Goal: Task Accomplishment & Management: Use online tool/utility

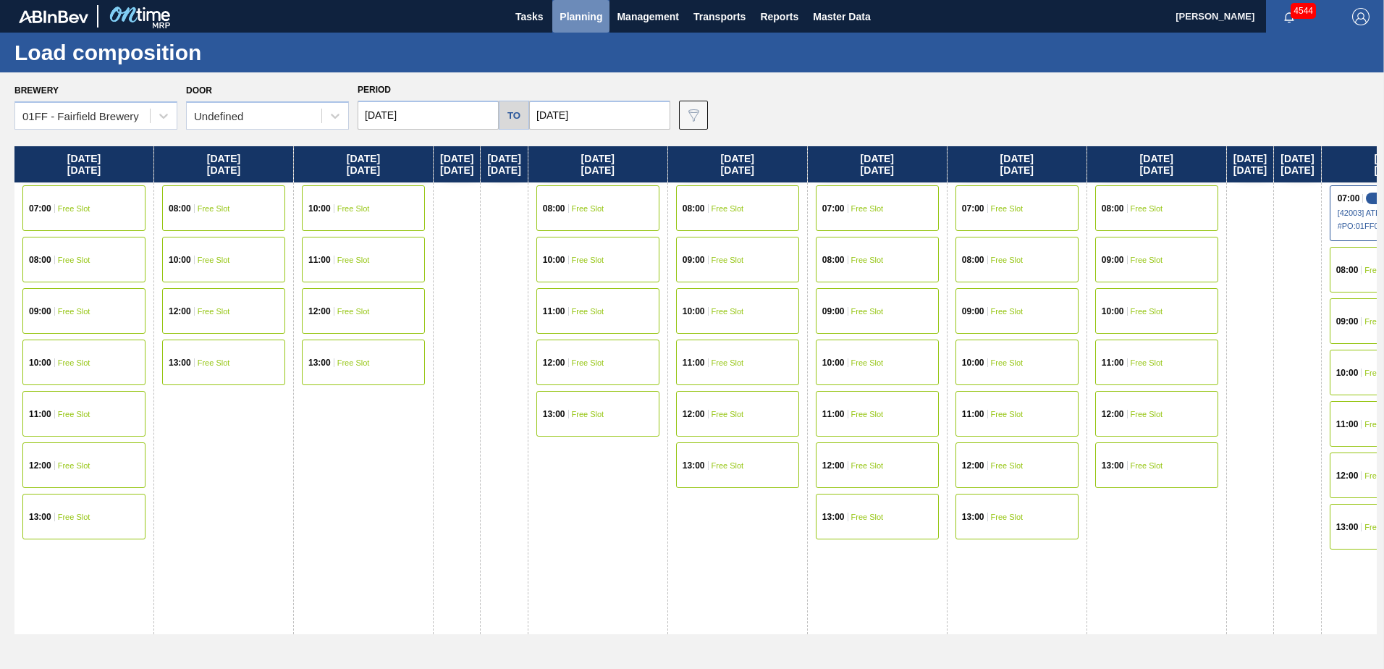
click at [574, 23] on span "Planning" at bounding box center [580, 16] width 43 height 17
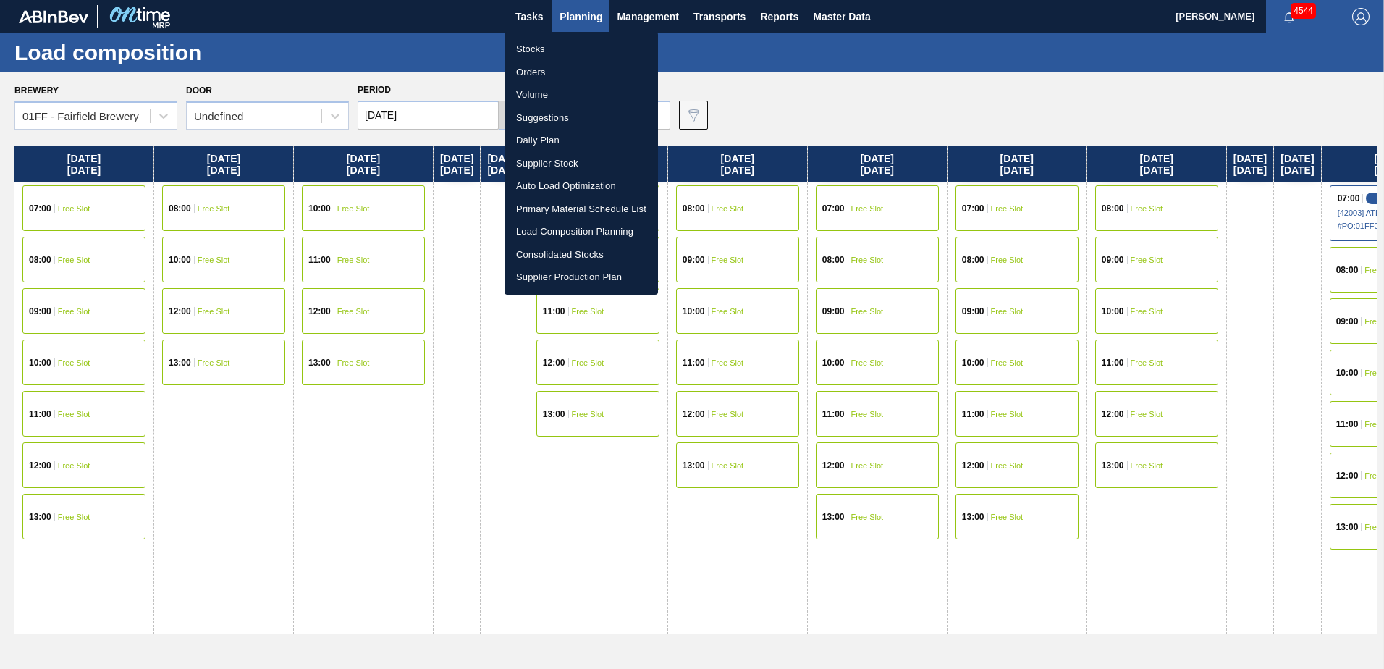
click at [530, 20] on div at bounding box center [692, 334] width 1384 height 669
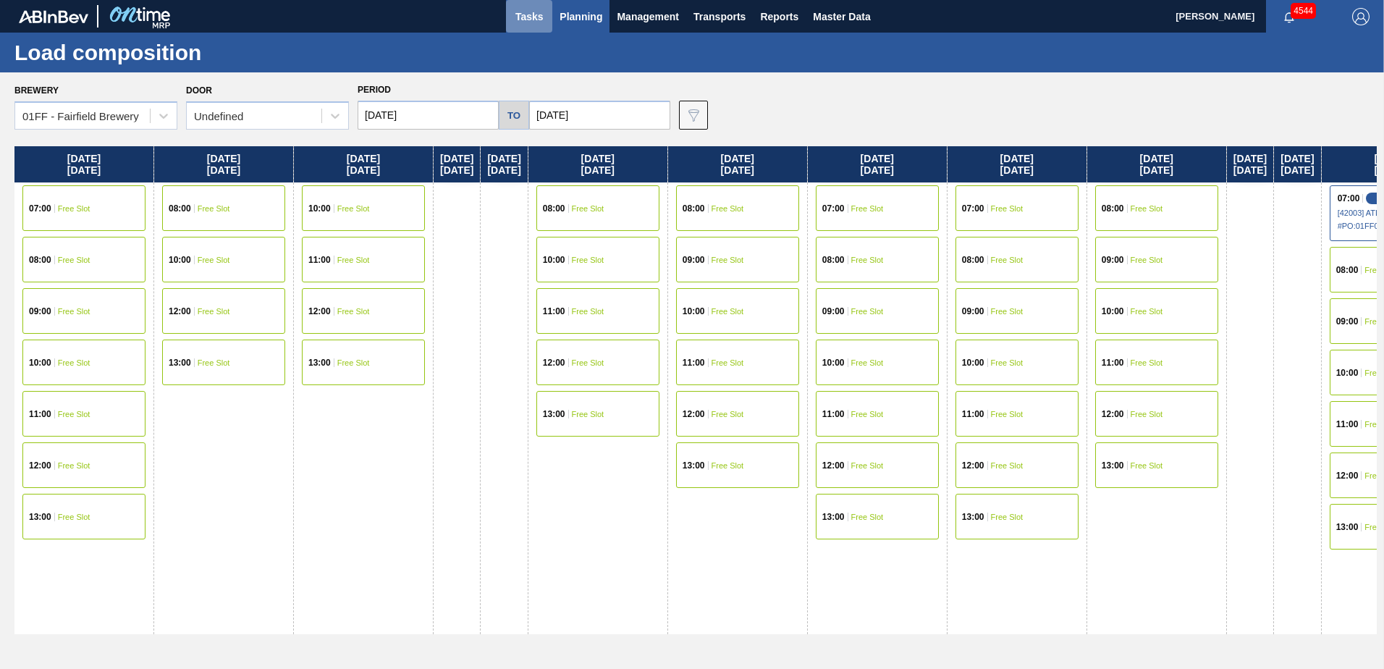
click at [527, 14] on span "Tasks" at bounding box center [529, 16] width 32 height 17
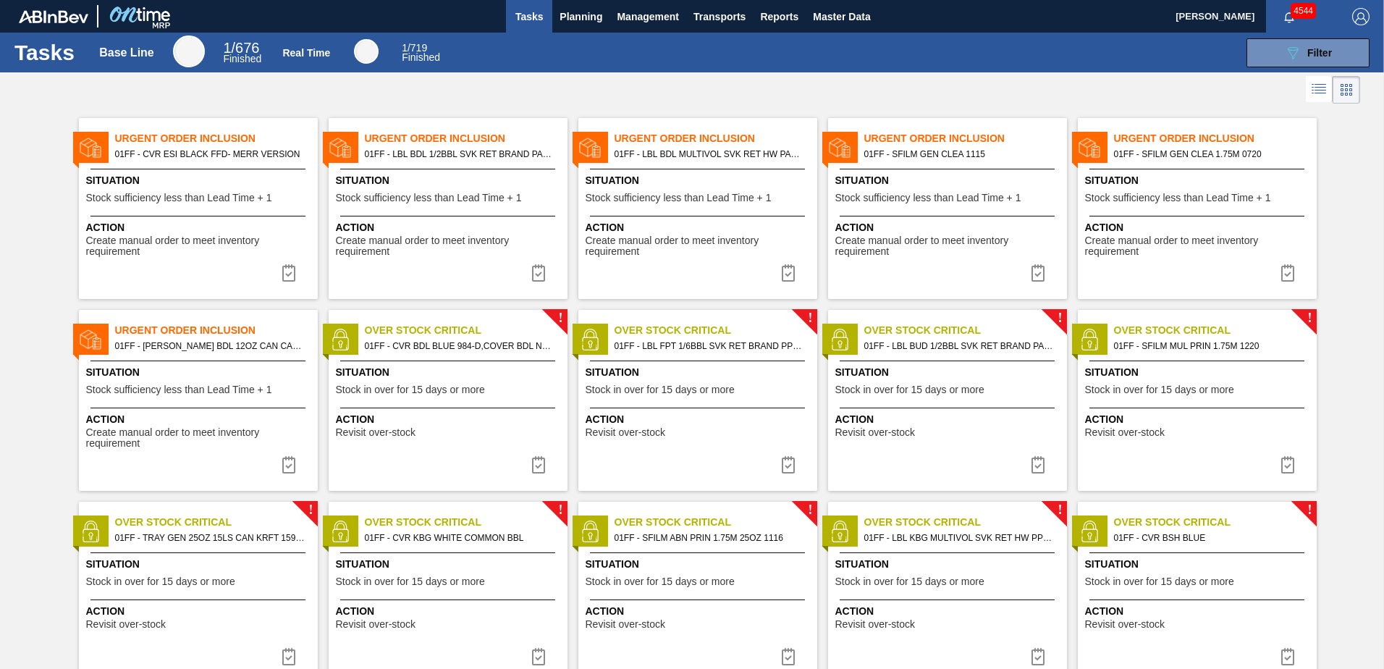
click at [976, 187] on span "Situation" at bounding box center [949, 180] width 228 height 15
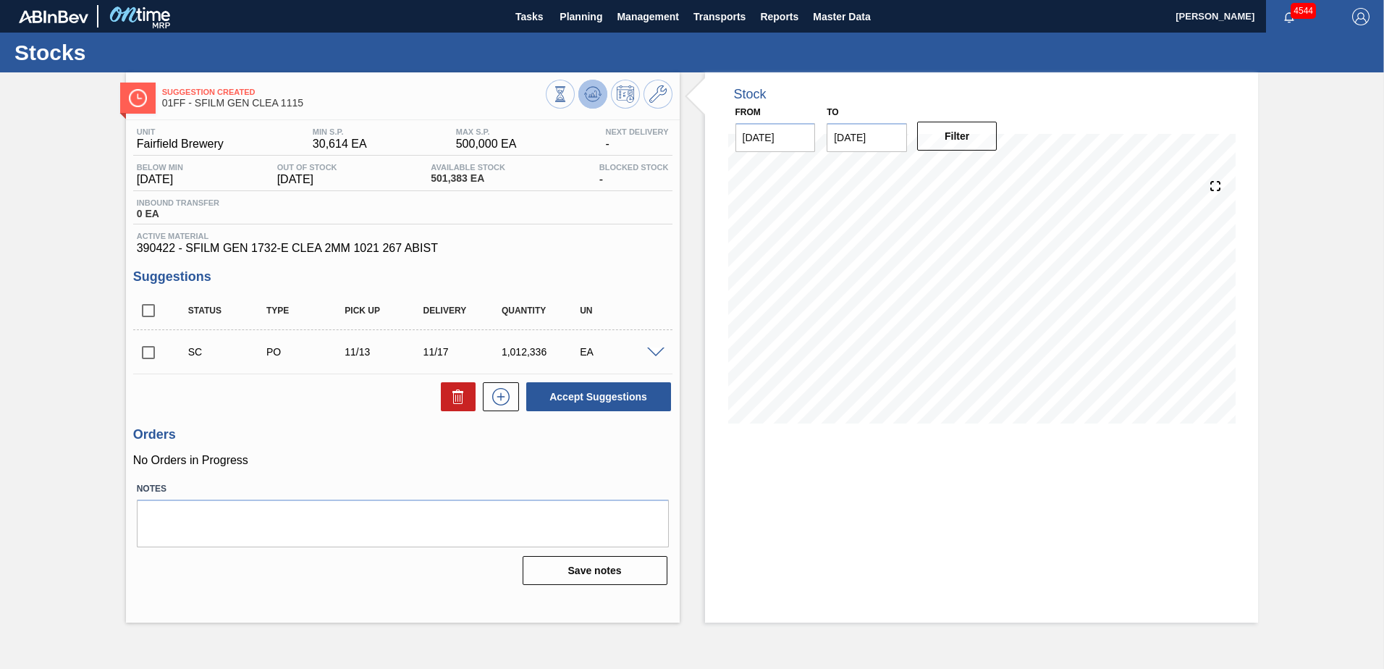
click at [595, 89] on icon at bounding box center [592, 93] width 17 height 17
click at [652, 92] on icon at bounding box center [657, 93] width 17 height 17
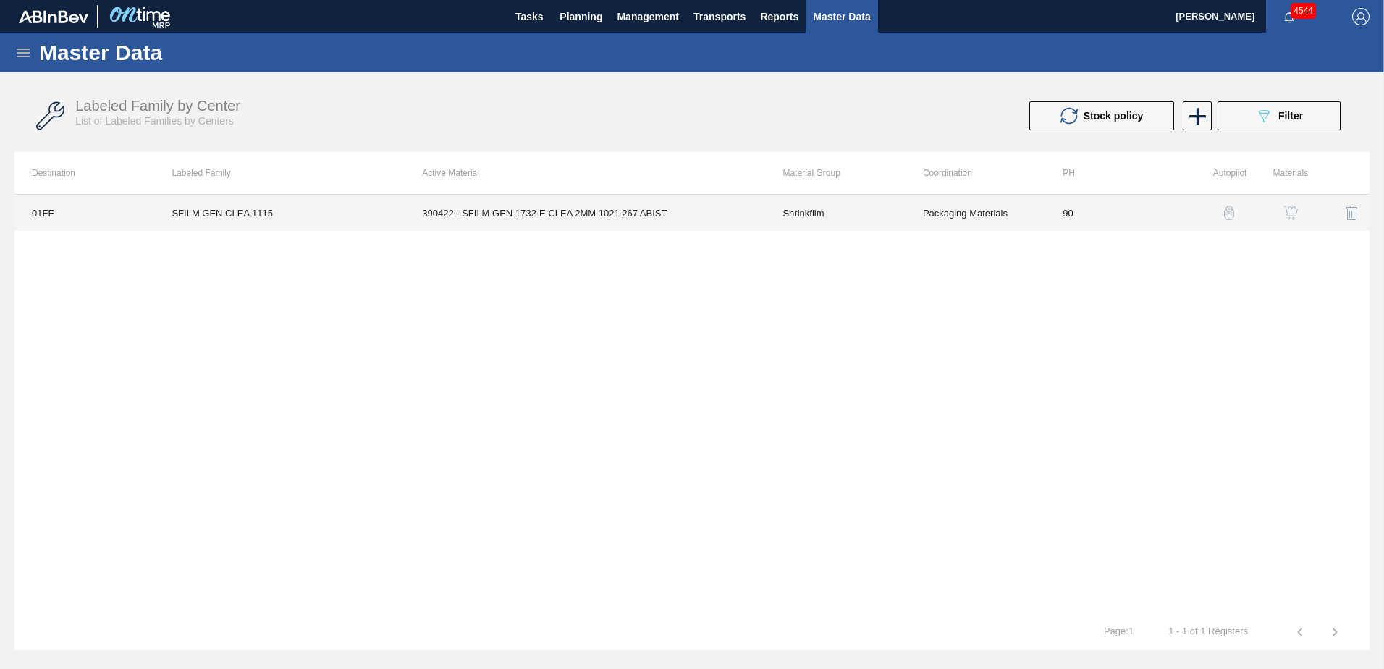
click at [672, 203] on td "390422 - SFILM GEN 1732-E CLEA 2MM 1021 267 ABIST" at bounding box center [585, 213] width 360 height 36
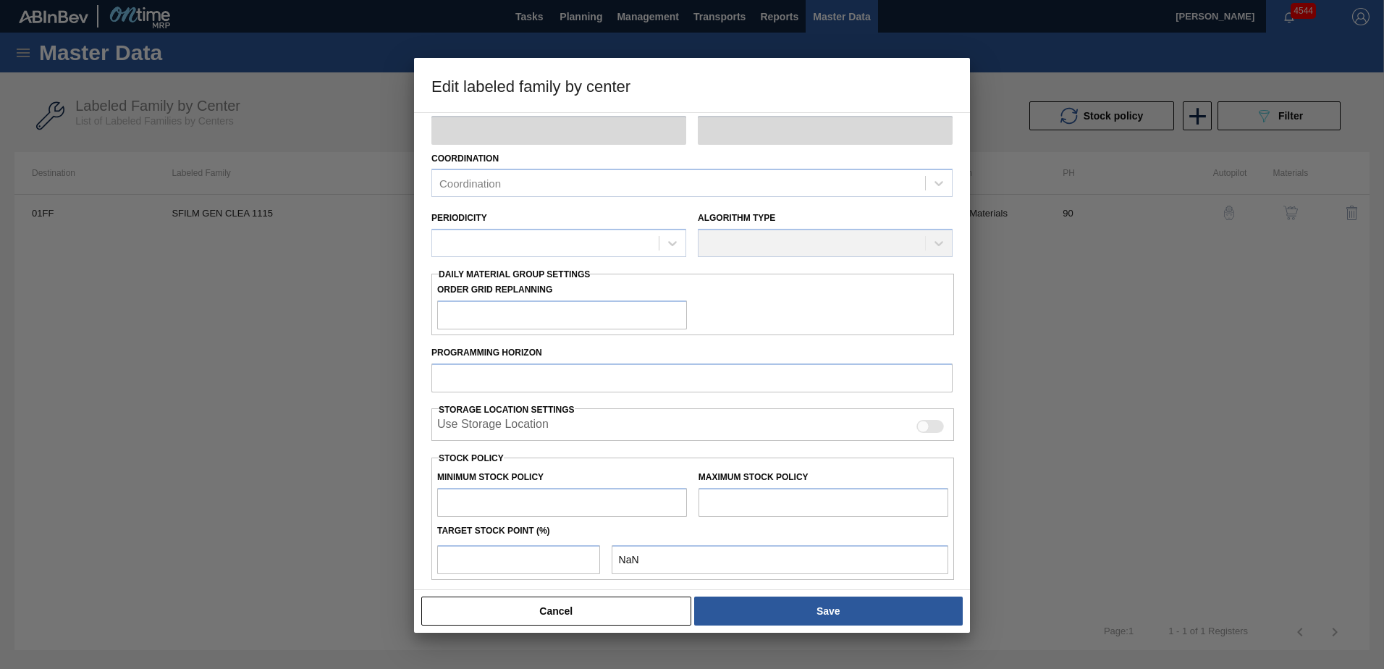
scroll to position [215, 0]
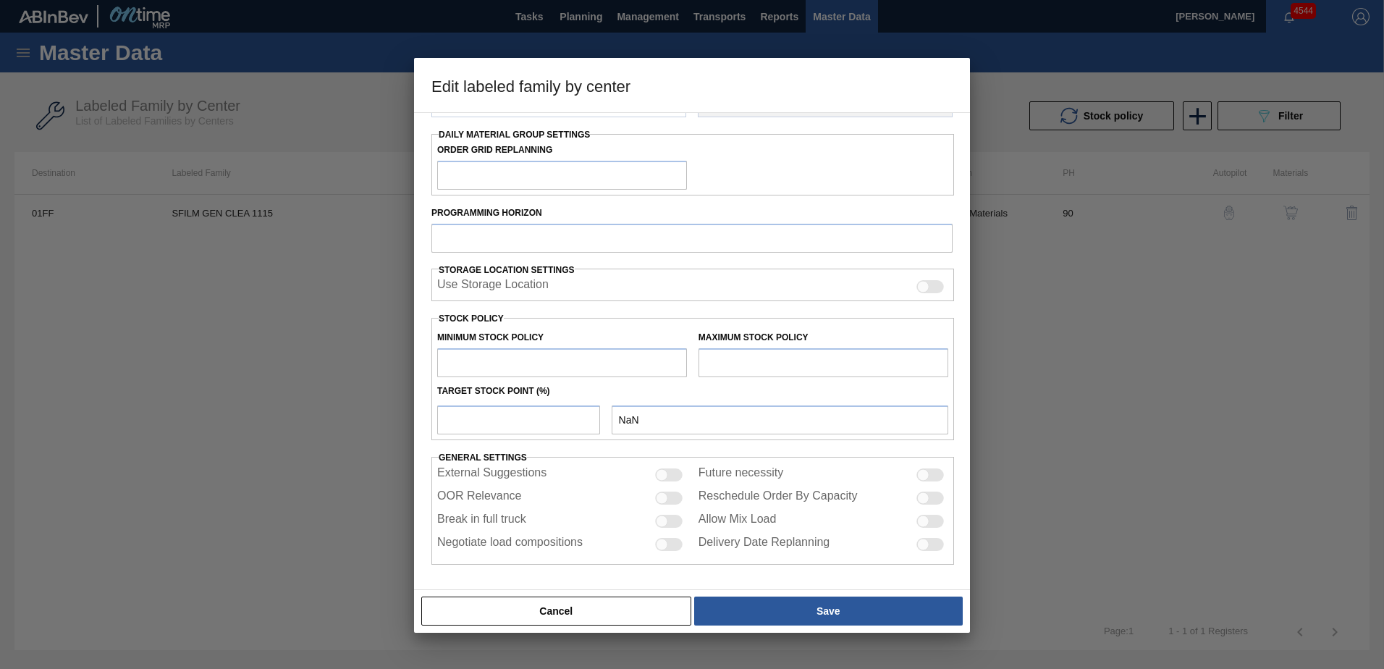
type input "Shrinkfilm"
type input "SFILM GEN CLEA 1115"
type input "01FF - Fairfield Brewery"
type input "90"
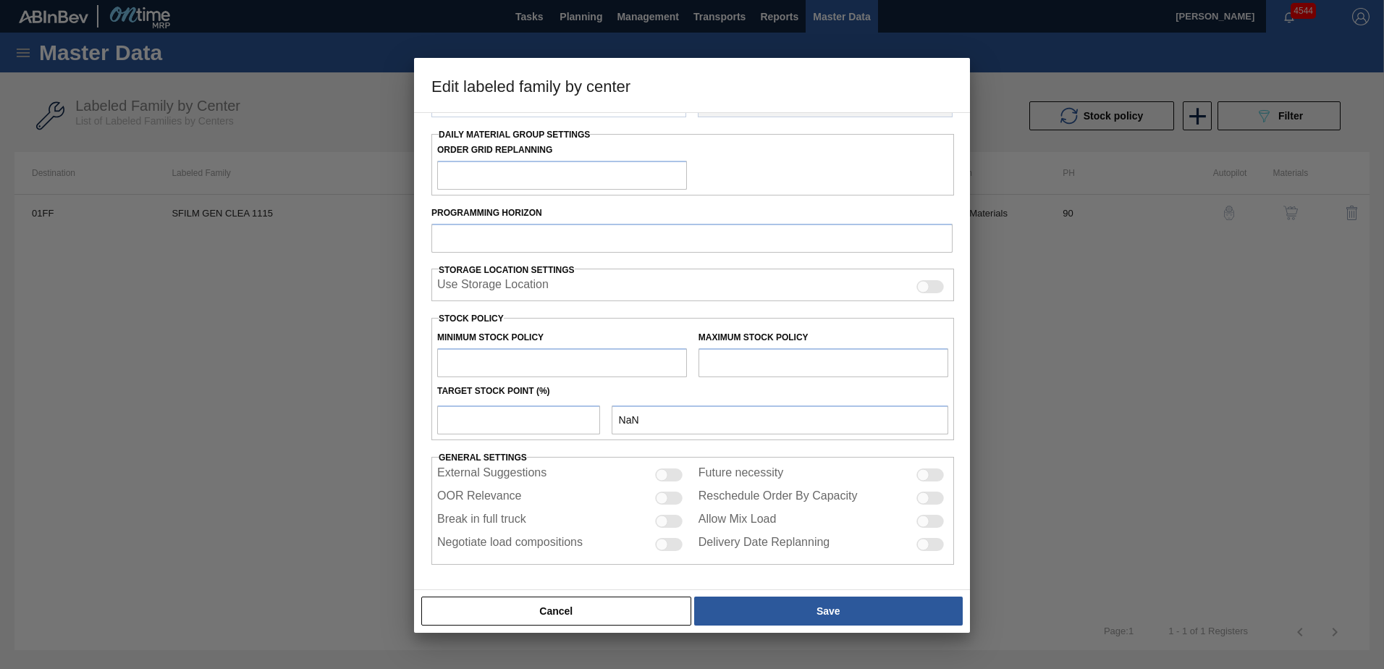
type input "30,614"
type input "500,000"
type input "7"
type input "63,471"
checkbox input "true"
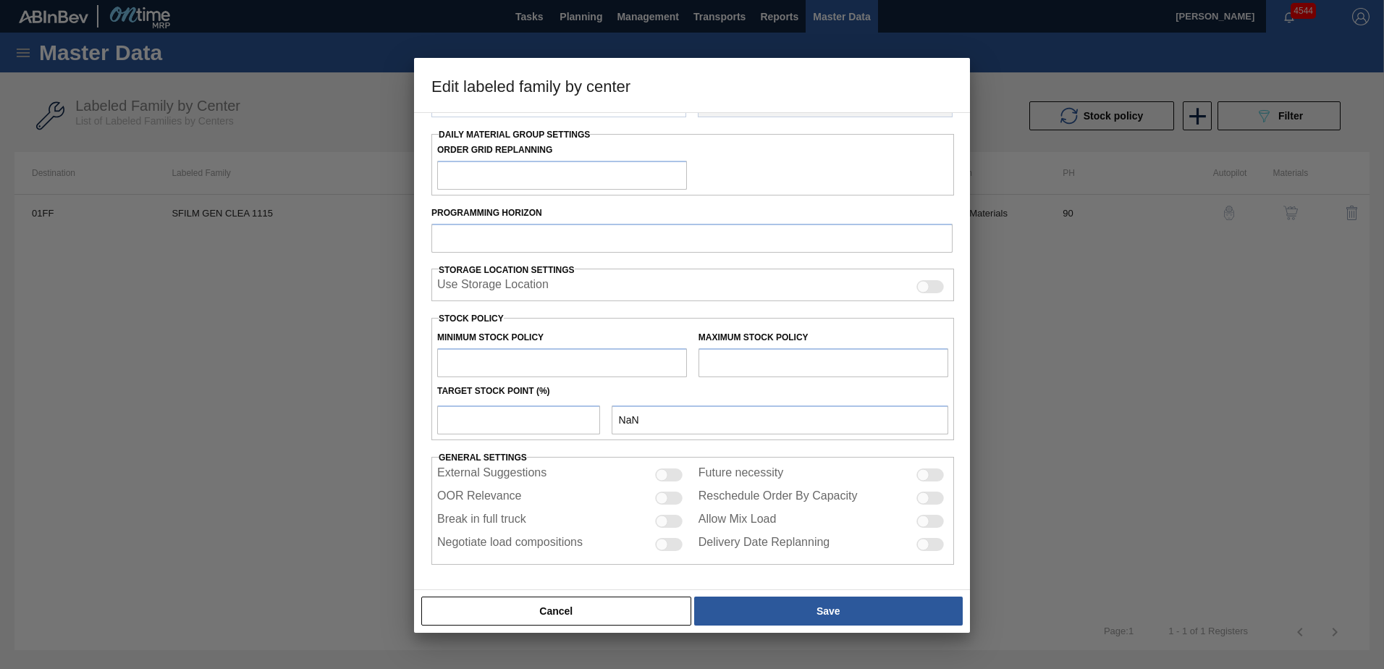
checkbox input "true"
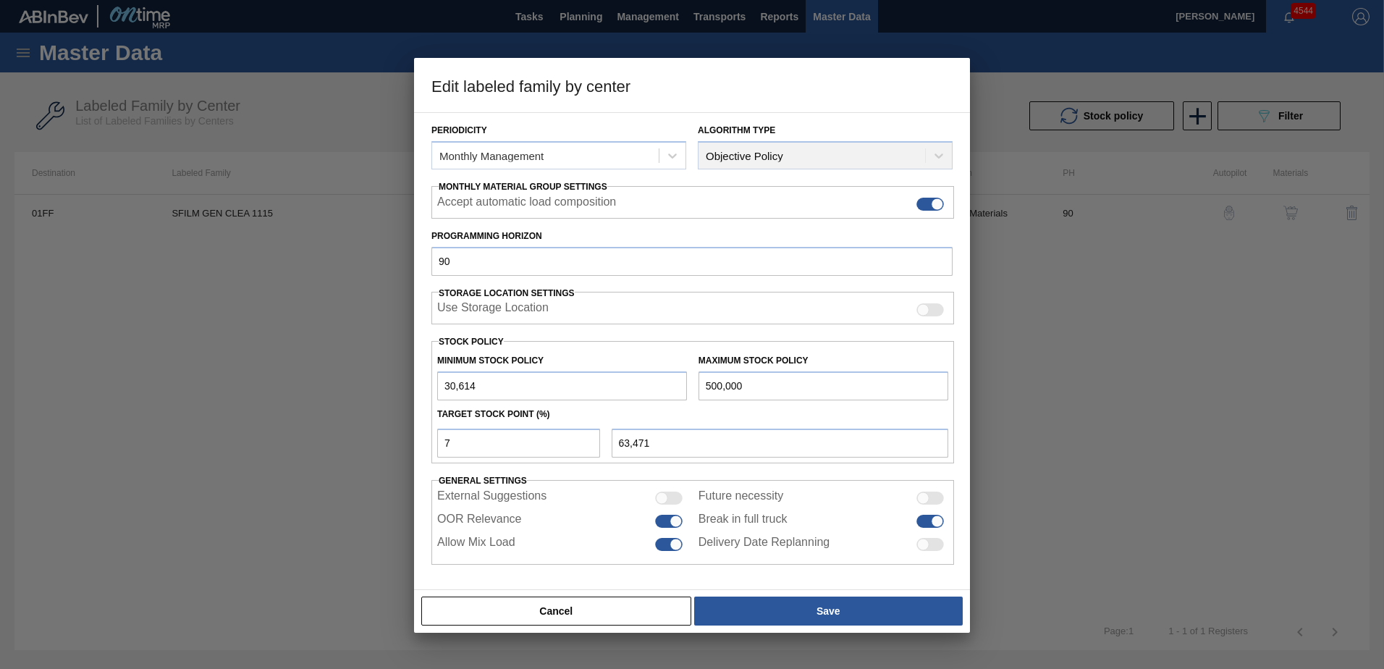
scroll to position [166, 0]
drag, startPoint x: 779, startPoint y: 384, endPoint x: 623, endPoint y: 386, distance: 156.3
click at [623, 386] on div "Minimum Stock Policy 30,614 Maximum Stock Policy 500,000" at bounding box center [692, 374] width 522 height 54
type input "1"
type input "28,471"
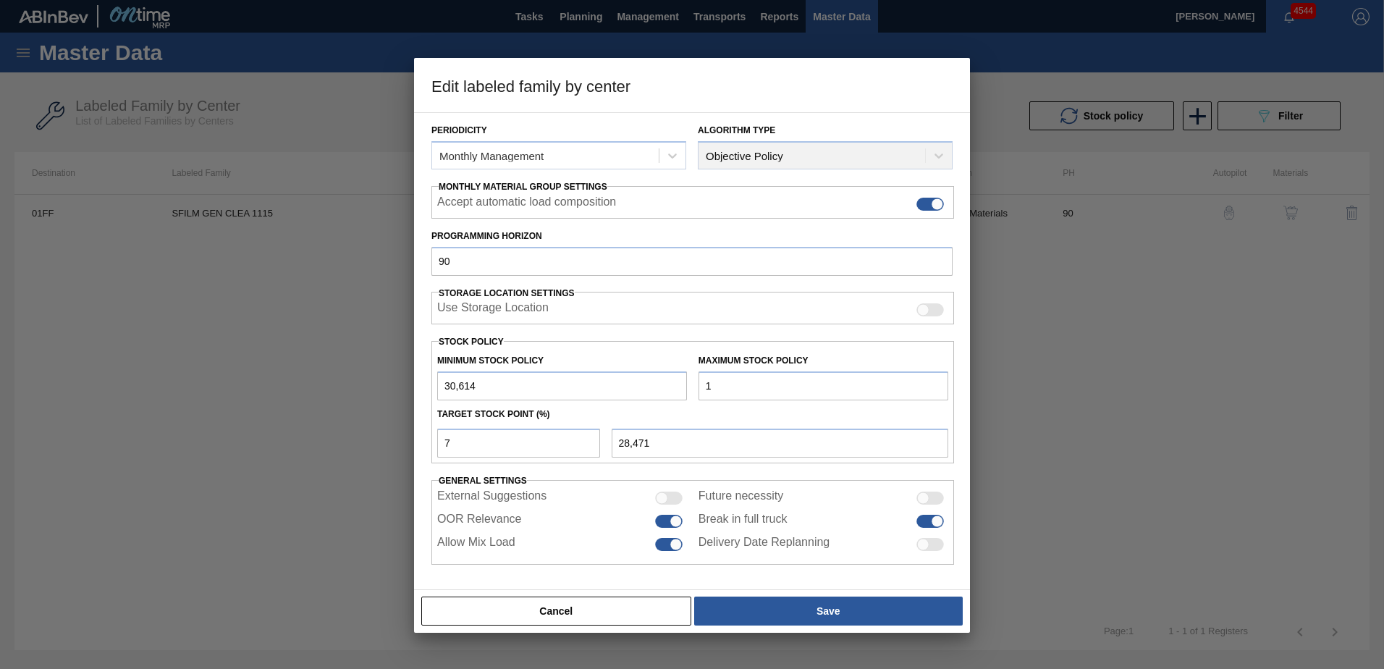
type input "12"
type input "28,472"
type input "120"
type input "28,479"
type input "1,200"
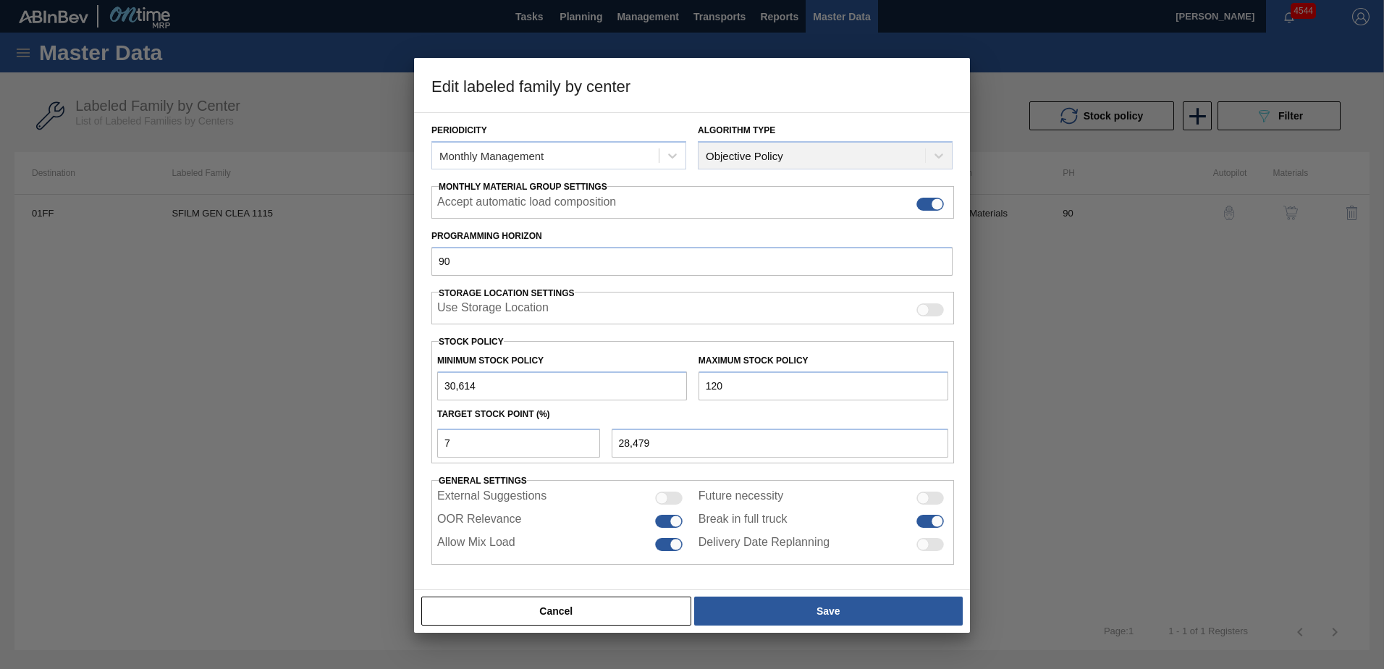
type input "28,555"
type input "12,000"
type input "29,311"
type input "120,000"
type input "36,871"
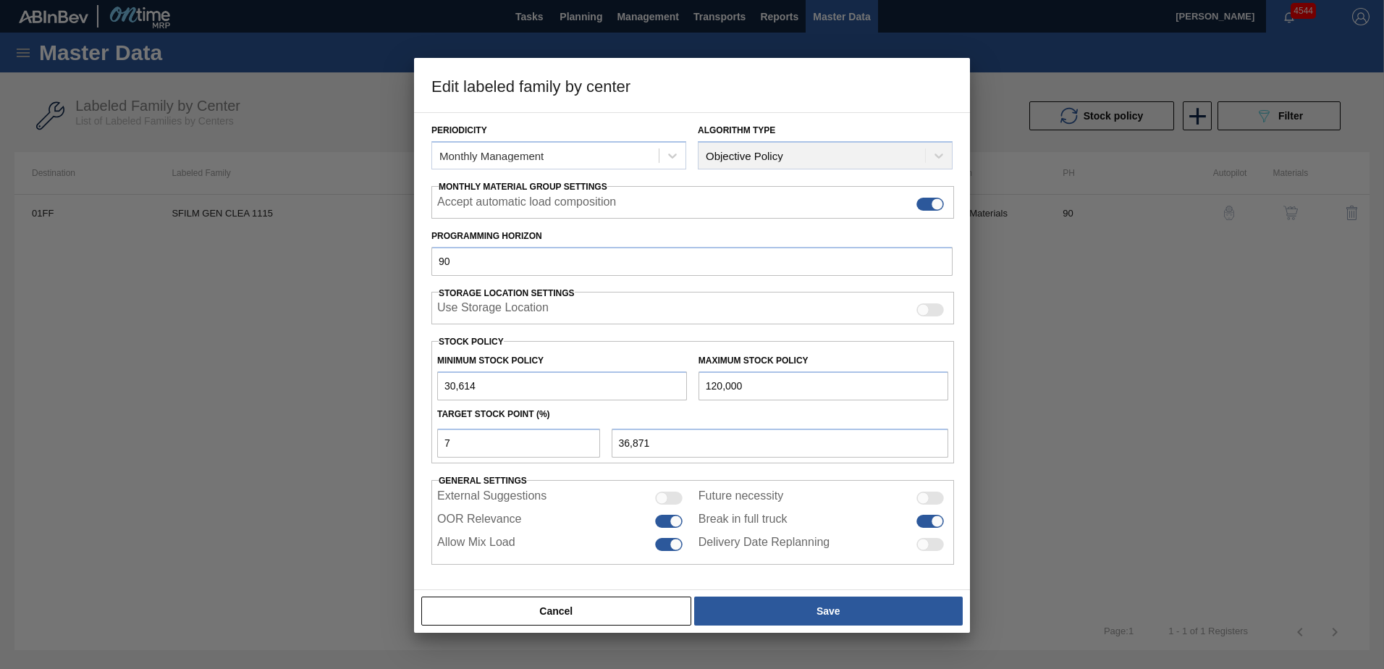
type input "1,200,000"
type input "112,471"
type input "12,000,000"
type input "868,471"
type input "120,000,000"
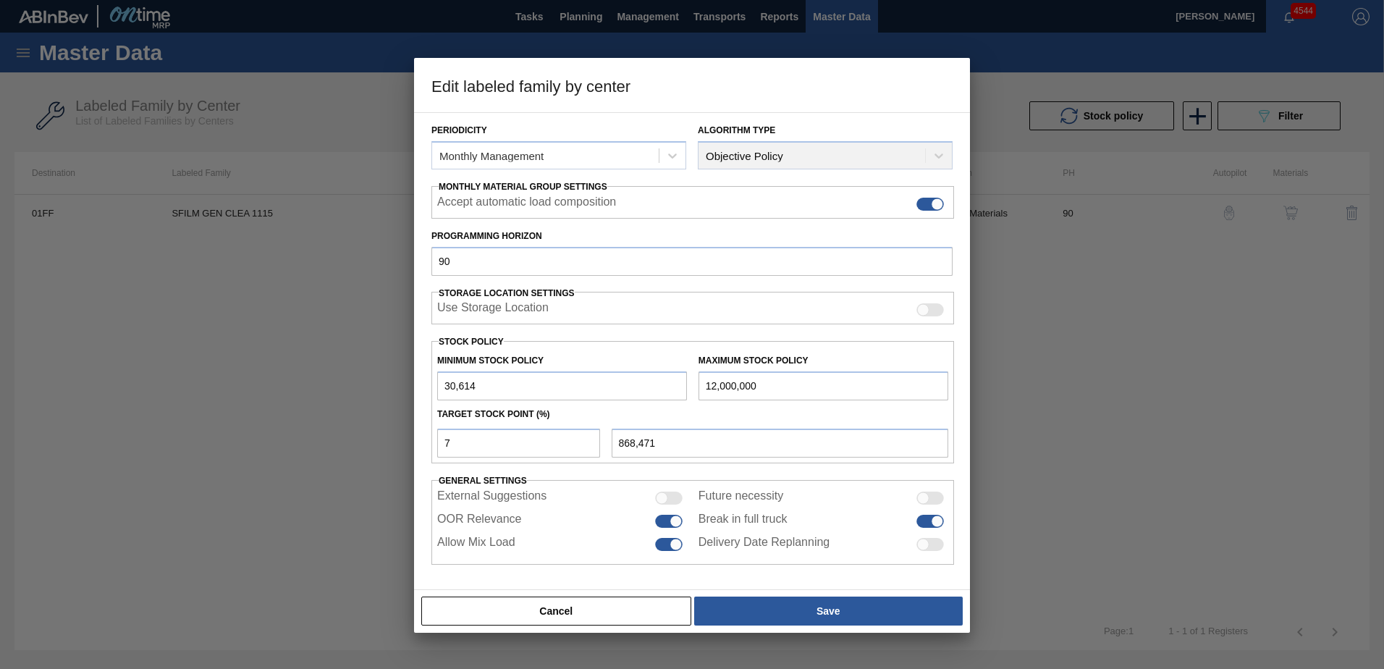
type input "8,428,471"
type input "12,000,000"
type input "868,471"
type input "1,200,000"
type input "112,471"
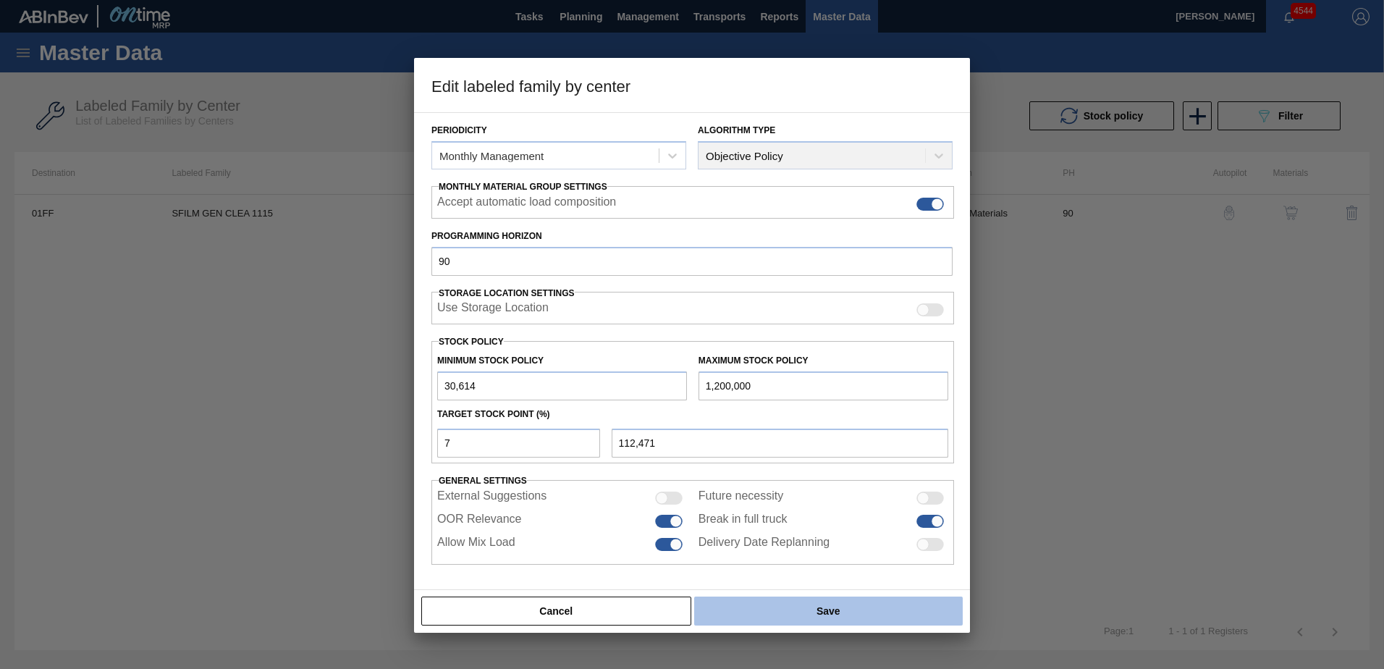
type input "1,200,000"
click at [829, 612] on button "Save" at bounding box center [828, 610] width 268 height 29
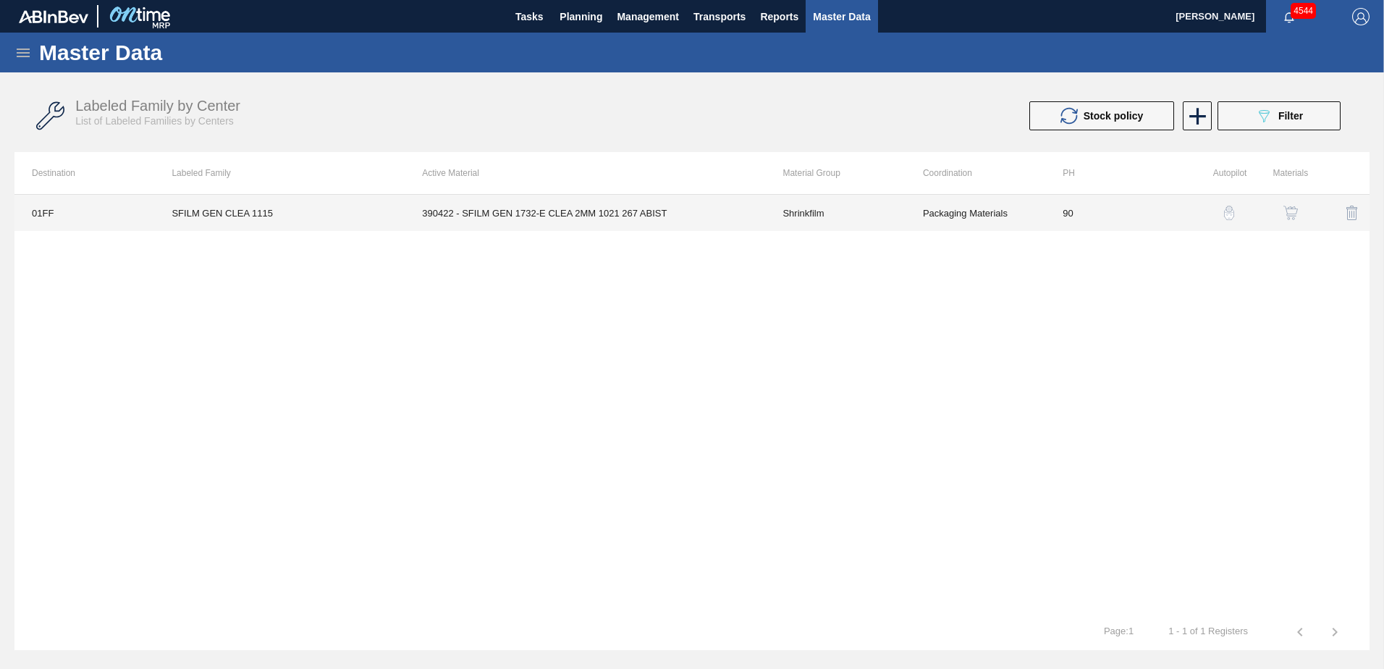
click at [572, 217] on td "390422 - SFILM GEN 1732-E CLEA 2MM 1021 267 ABIST" at bounding box center [585, 213] width 360 height 36
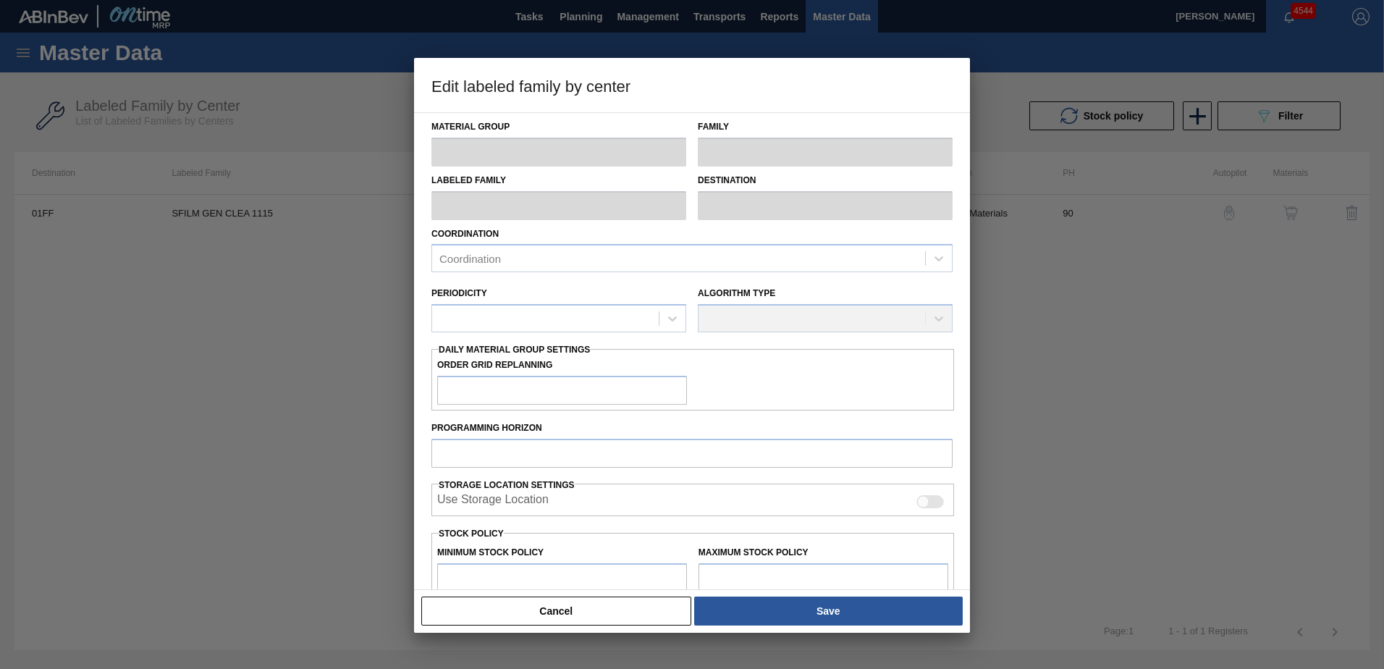
type input "Shrinkfilm"
type input "SFILM GEN CLEA 1115"
type input "01FF - Fairfield Brewery"
type input "90"
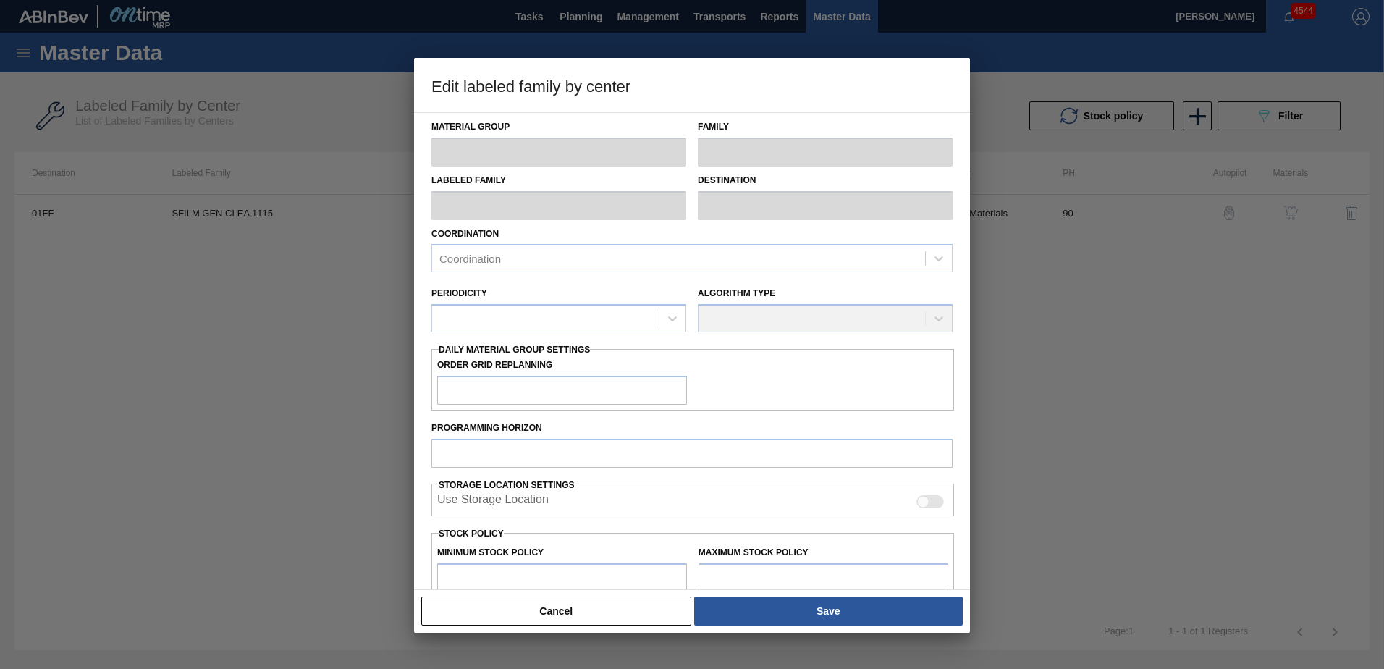
type input "30,614"
type input "1,200,000"
type input "7"
type input "112,471"
checkbox input "true"
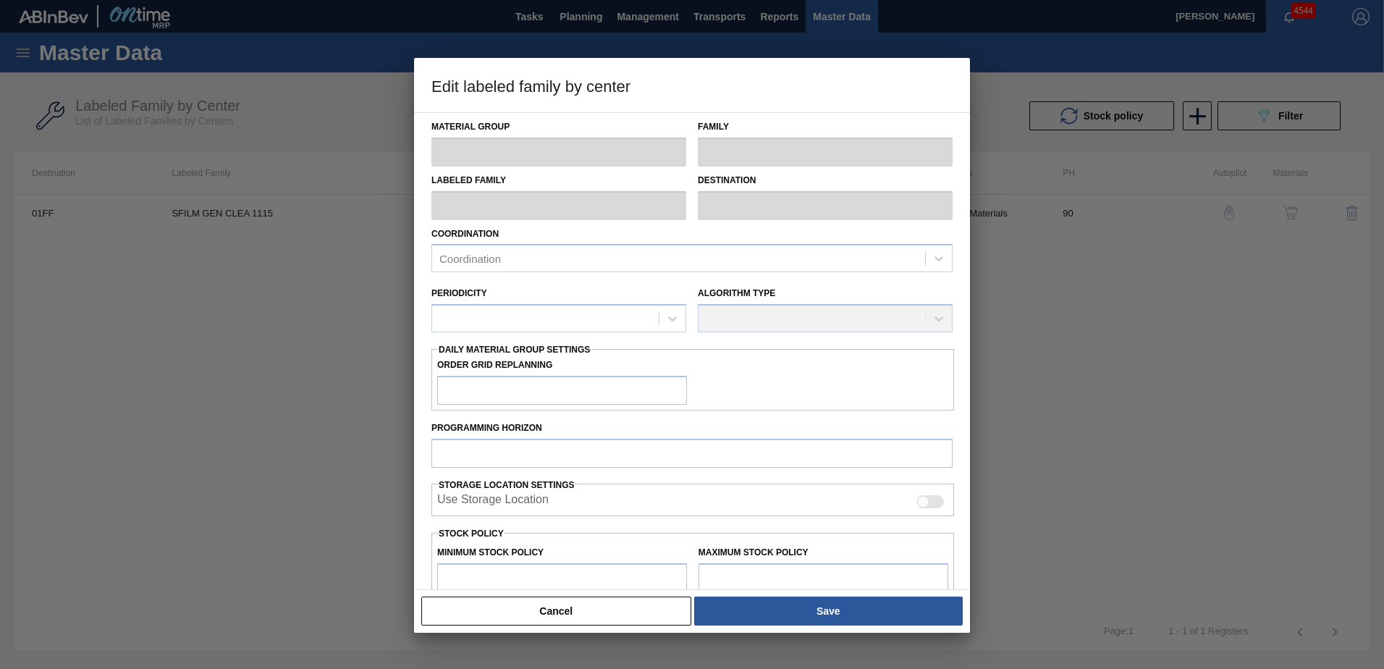
checkbox input "true"
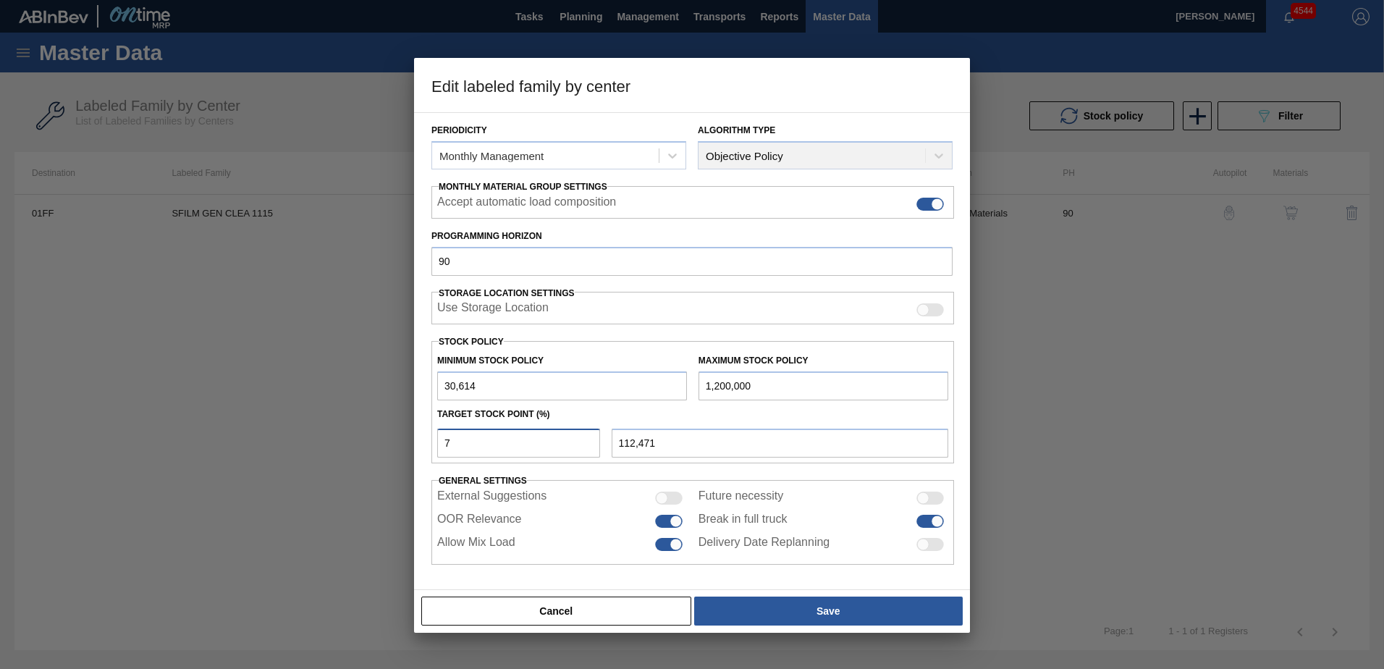
drag, startPoint x: 505, startPoint y: 436, endPoint x: 412, endPoint y: 444, distance: 93.7
click at [412, 444] on div "Edit labeled family by center Material Group Shrinkfilm Family Shrinkfilm Label…" at bounding box center [692, 334] width 1384 height 669
type input "1"
type input "42,308"
type input "15"
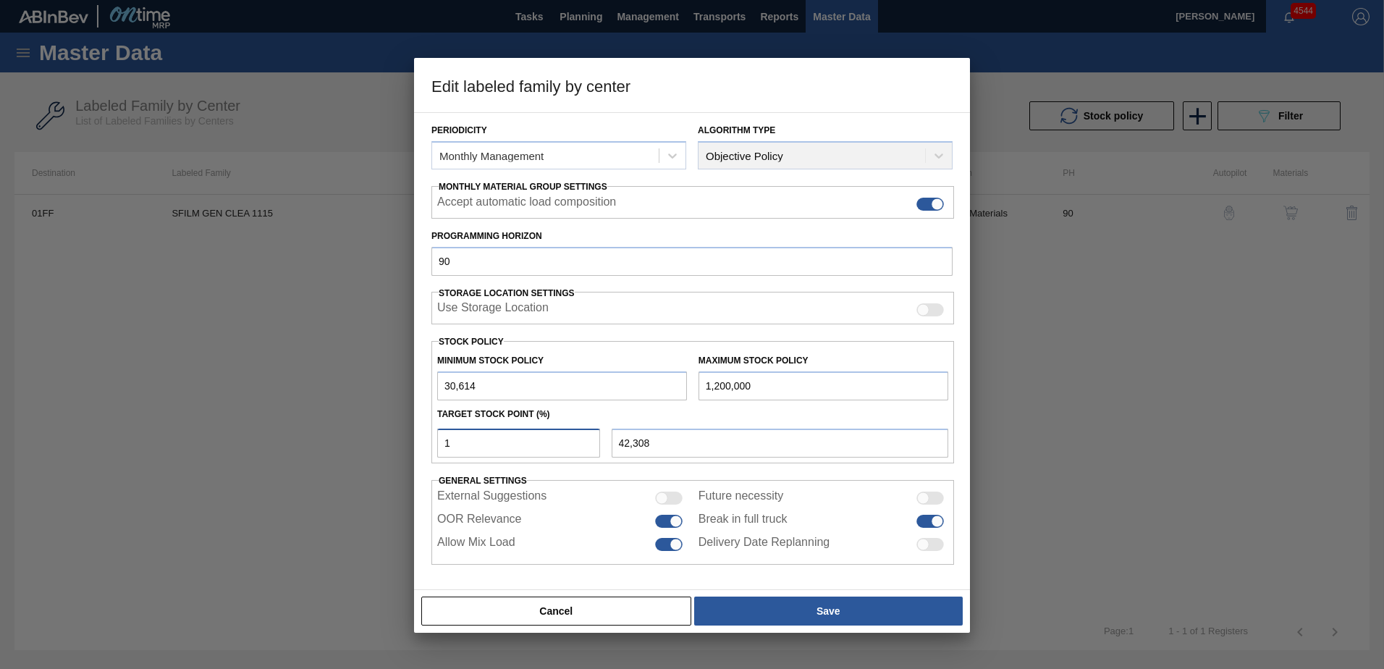
type input "206,022"
type input "1"
type input "42,308"
type input "10"
type input "147,553"
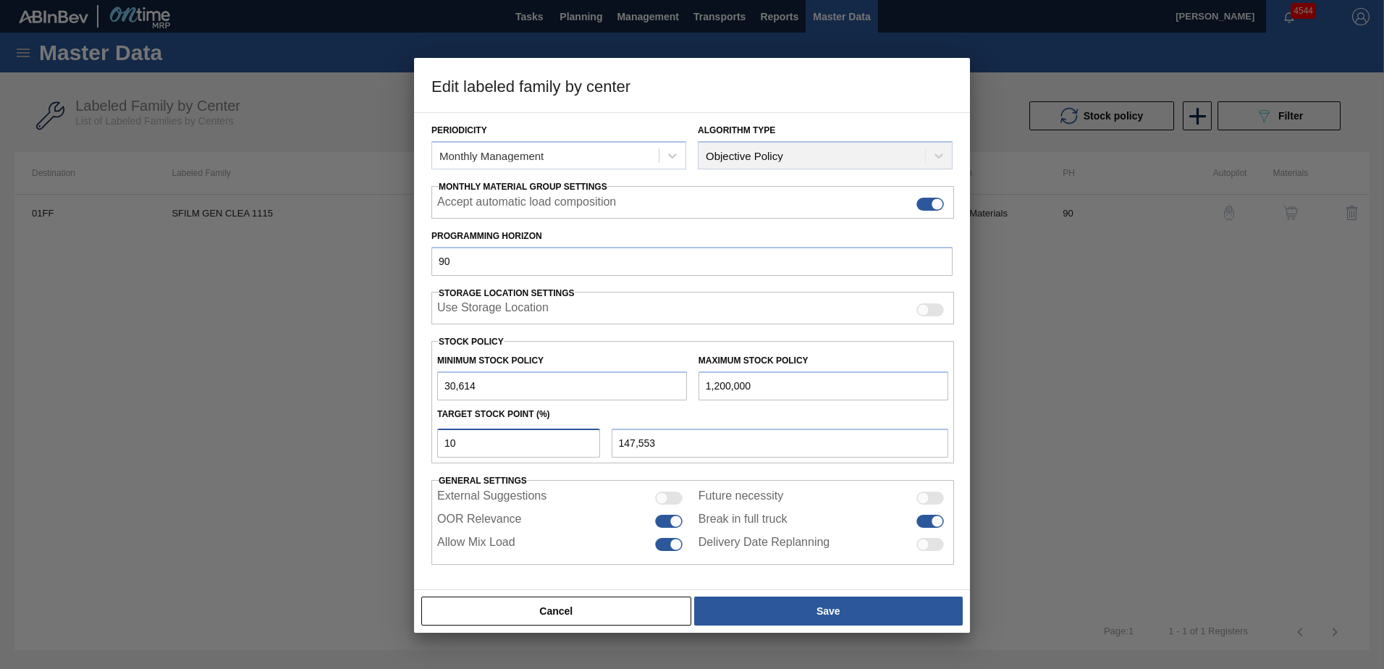
drag, startPoint x: 465, startPoint y: 445, endPoint x: 428, endPoint y: 437, distance: 38.5
click at [425, 444] on div "Material Group Shrinkfilm Family Shrinkfilm Labeled Family SFILM GEN CLEA 1115 …" at bounding box center [692, 351] width 556 height 478
type input "1"
type input "42,308"
type input "12"
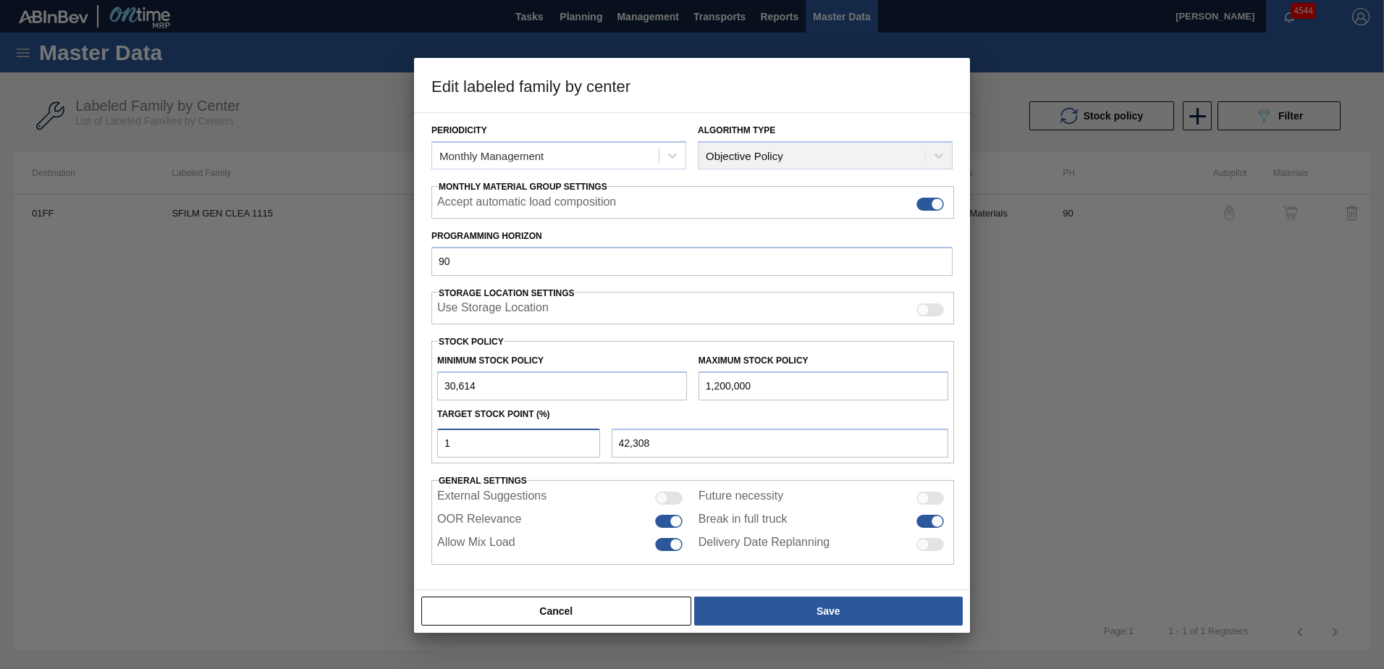
type input "170,940"
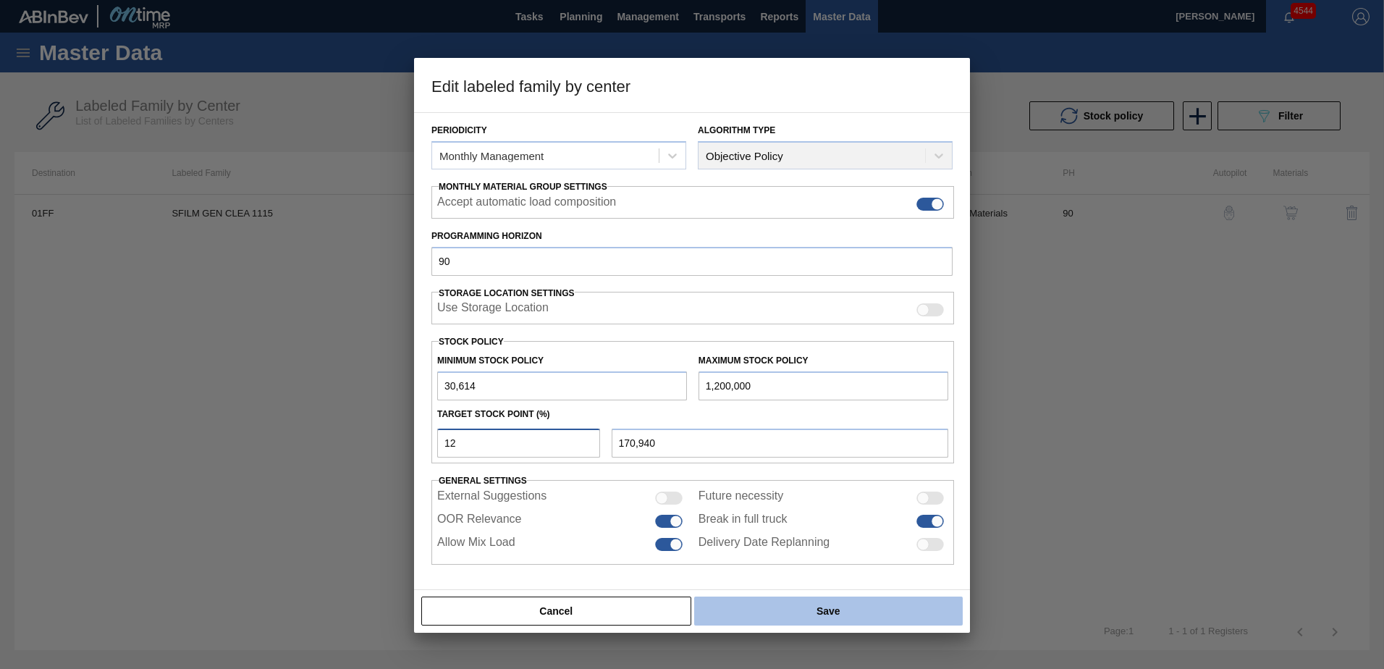
type input "12"
click at [848, 606] on button "Save" at bounding box center [828, 610] width 268 height 29
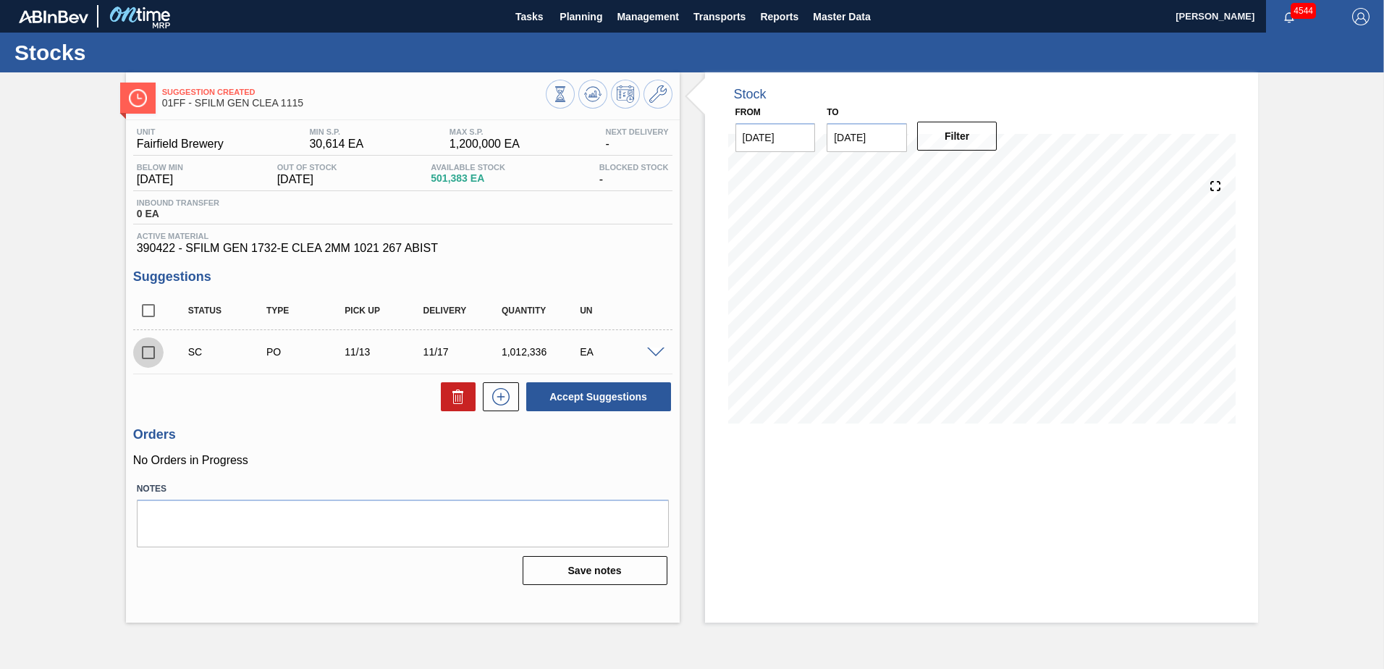
drag, startPoint x: 149, startPoint y: 352, endPoint x: 470, endPoint y: 313, distance: 323.8
click at [149, 353] on input "checkbox" at bounding box center [148, 352] width 30 height 30
click at [457, 400] on icon at bounding box center [457, 397] width 1 height 7
checkbox input "false"
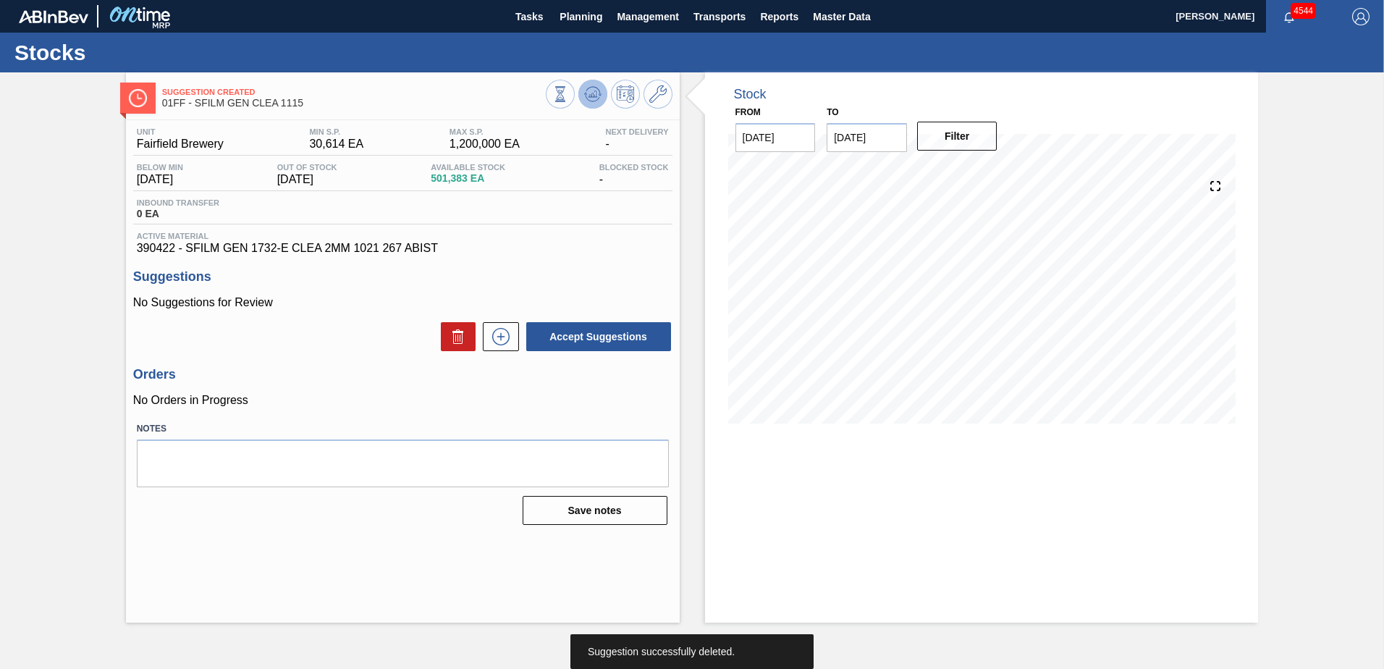
click at [591, 88] on icon at bounding box center [592, 93] width 17 height 17
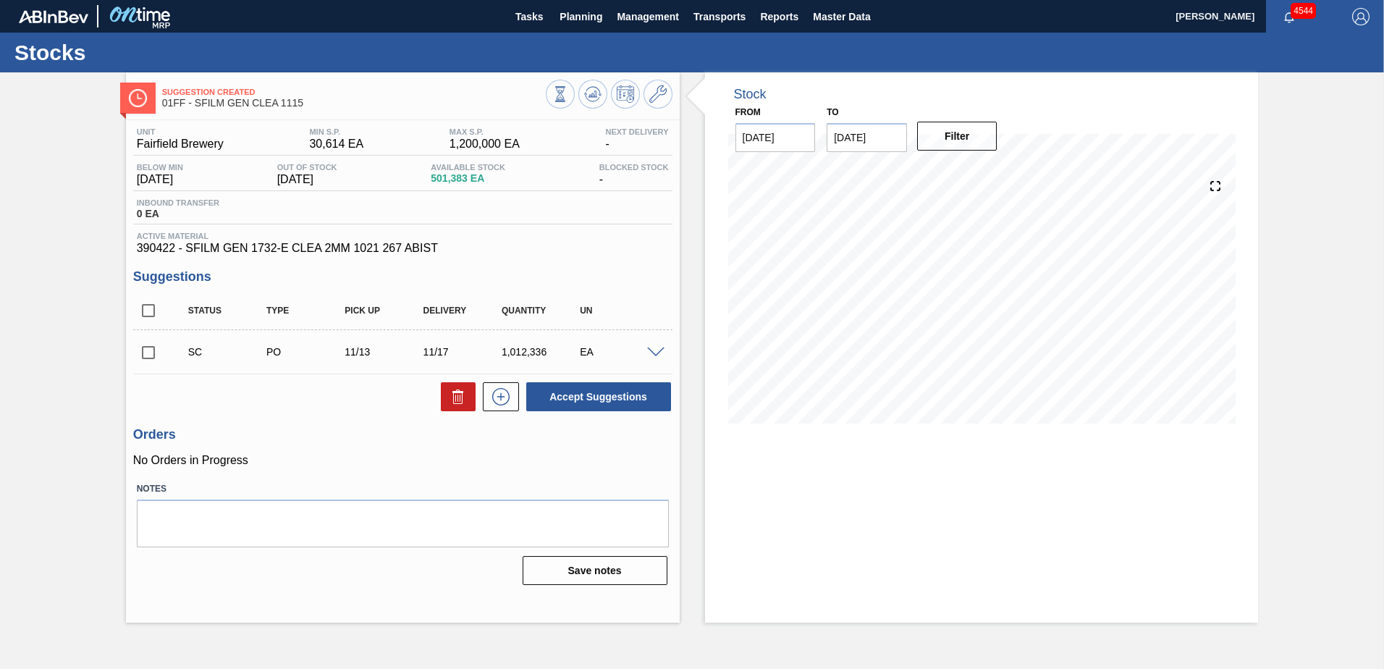
click at [152, 351] on input "checkbox" at bounding box center [148, 352] width 30 height 30
checkbox input "true"
click at [599, 397] on button "Accept Suggestions" at bounding box center [598, 396] width 145 height 29
click at [148, 350] on input "checkbox" at bounding box center [148, 352] width 30 height 30
click at [624, 391] on button "Accept Suggestions" at bounding box center [598, 396] width 145 height 29
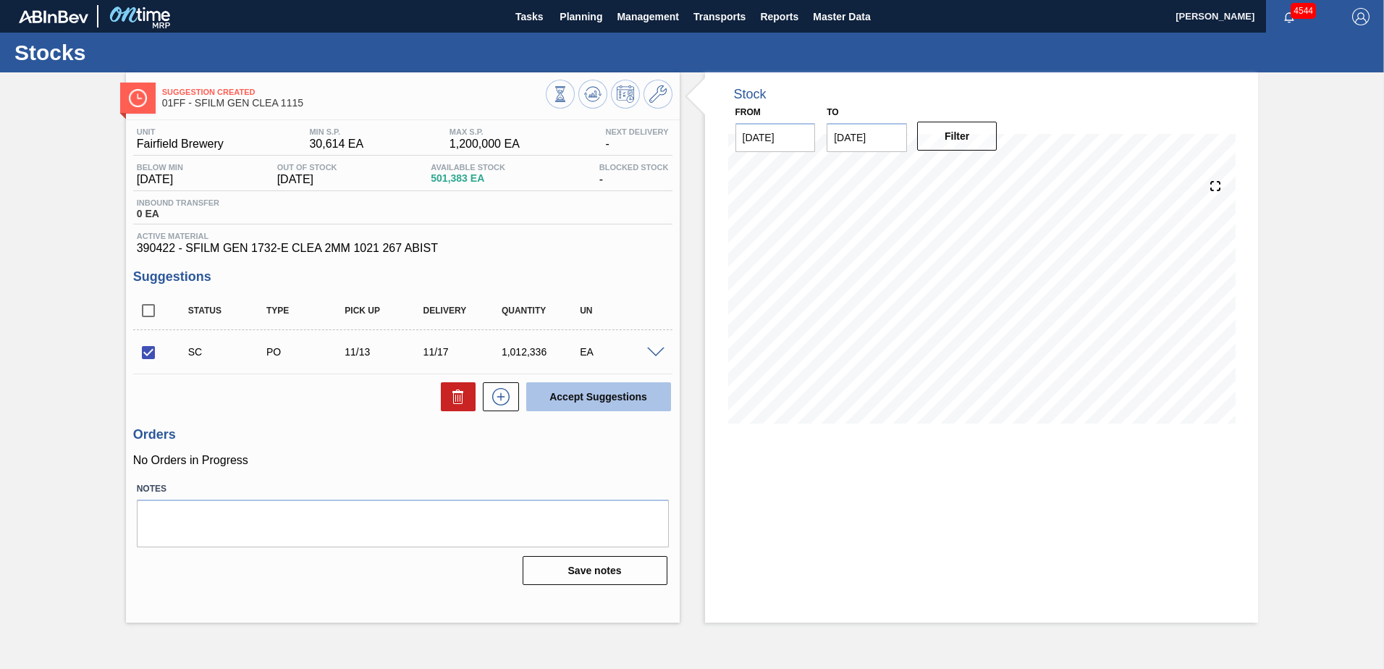
checkbox input "false"
click at [543, 14] on span "Tasks" at bounding box center [529, 16] width 32 height 17
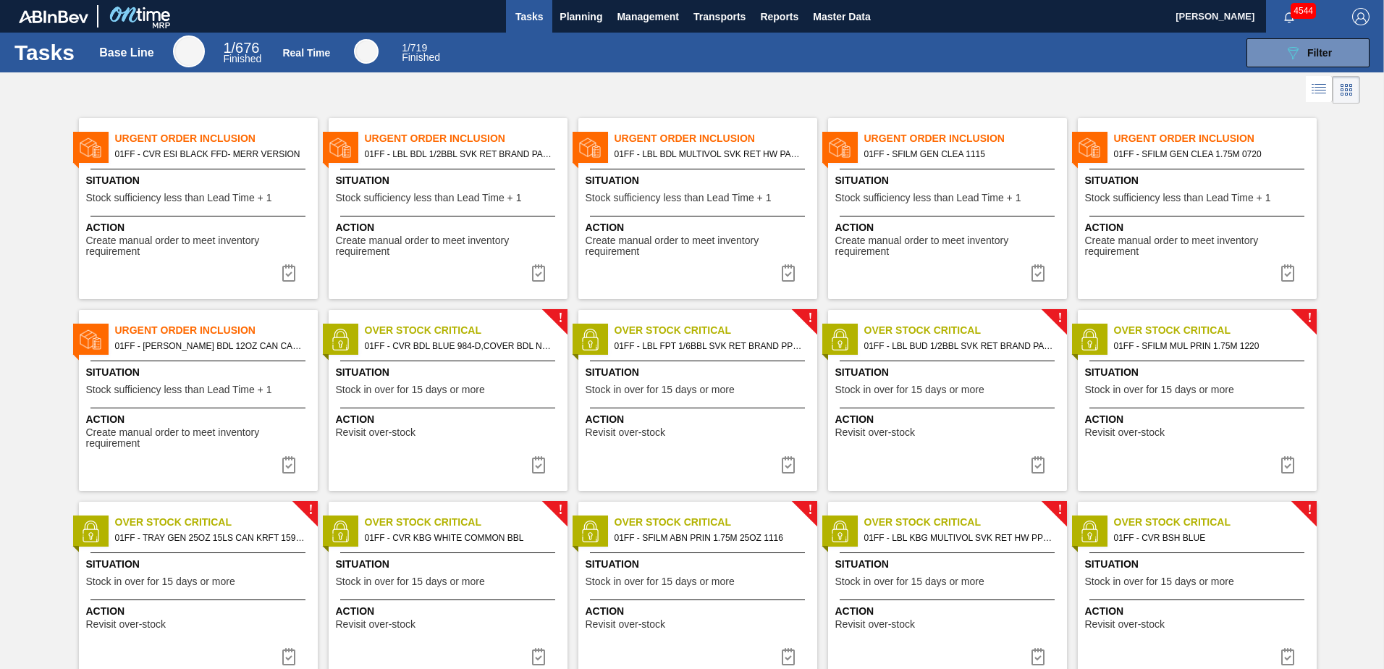
click at [426, 203] on span "Stock sufficiency less than Lead Time + 1" at bounding box center [429, 197] width 186 height 11
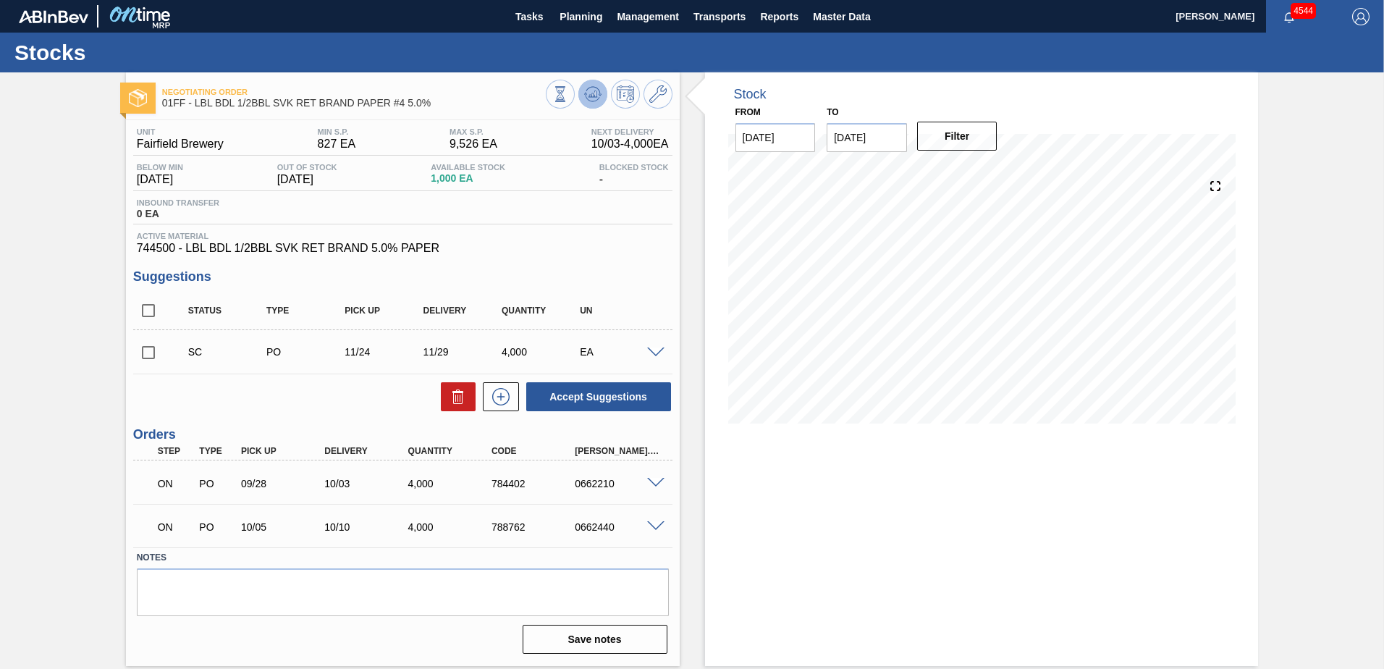
click at [597, 98] on icon at bounding box center [592, 93] width 17 height 17
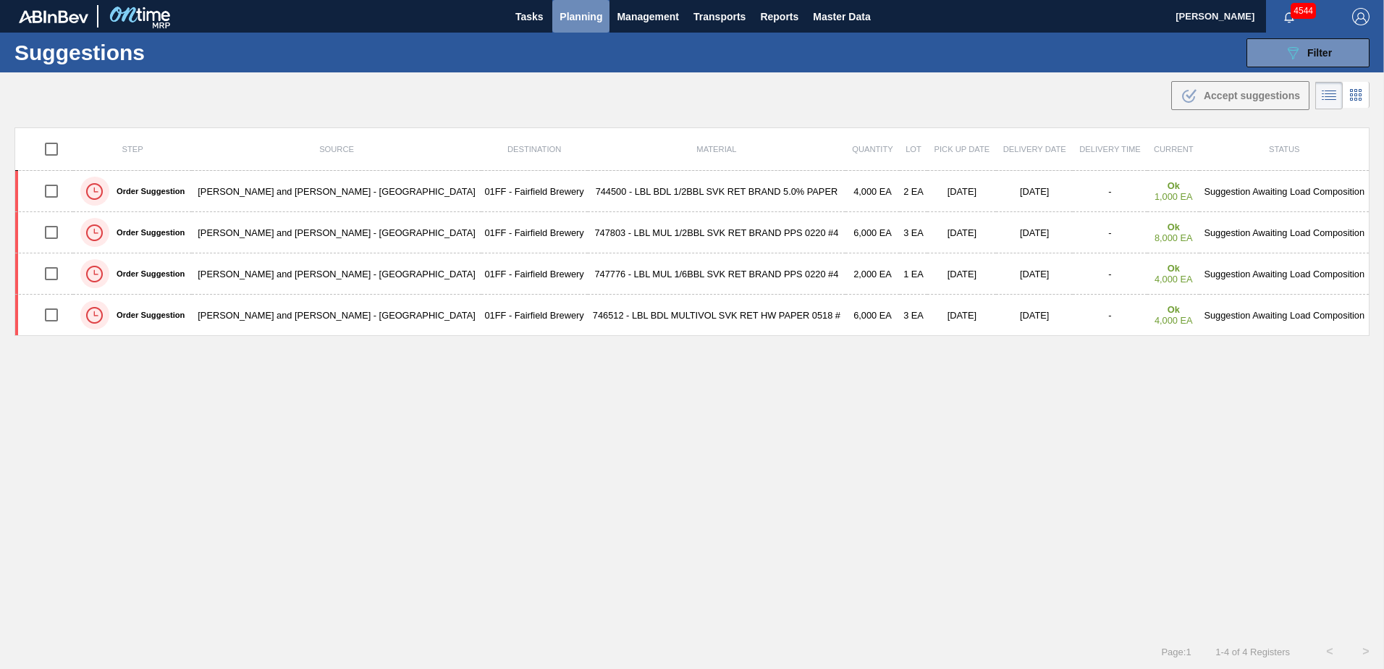
click at [583, 21] on span "Planning" at bounding box center [580, 16] width 43 height 17
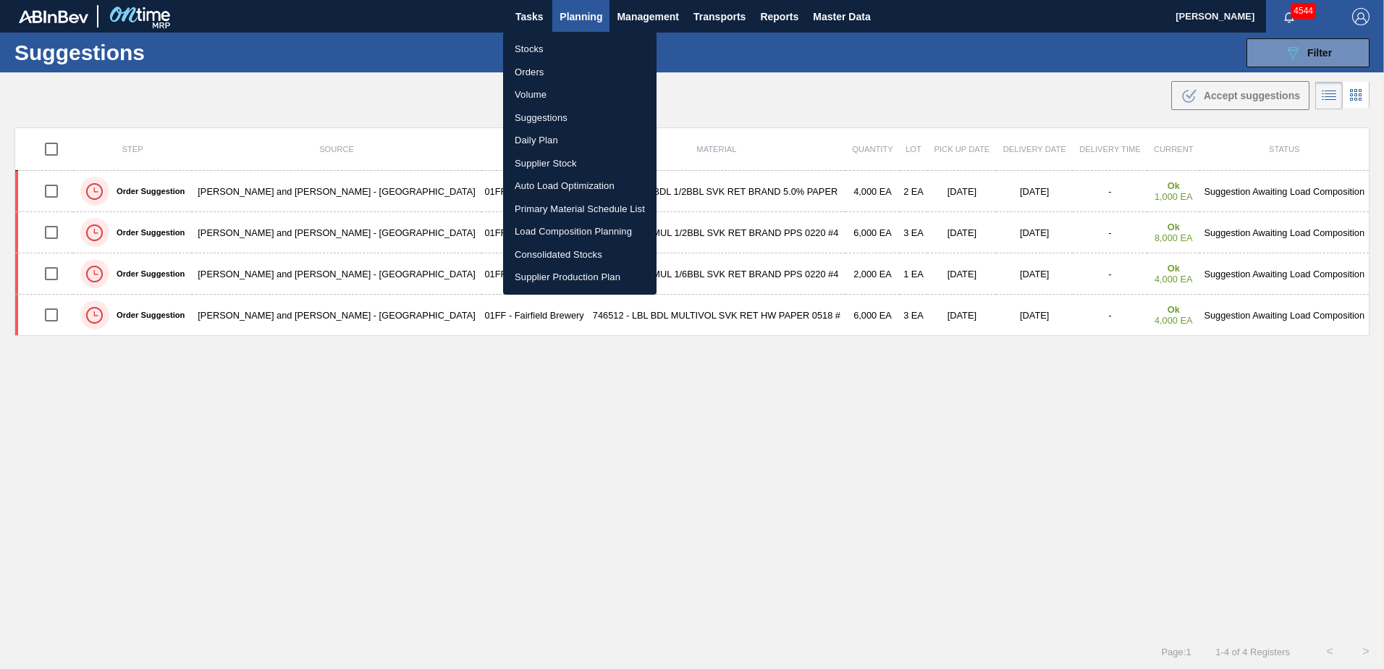
click at [569, 228] on li "Load Composition Planning" at bounding box center [579, 231] width 153 height 23
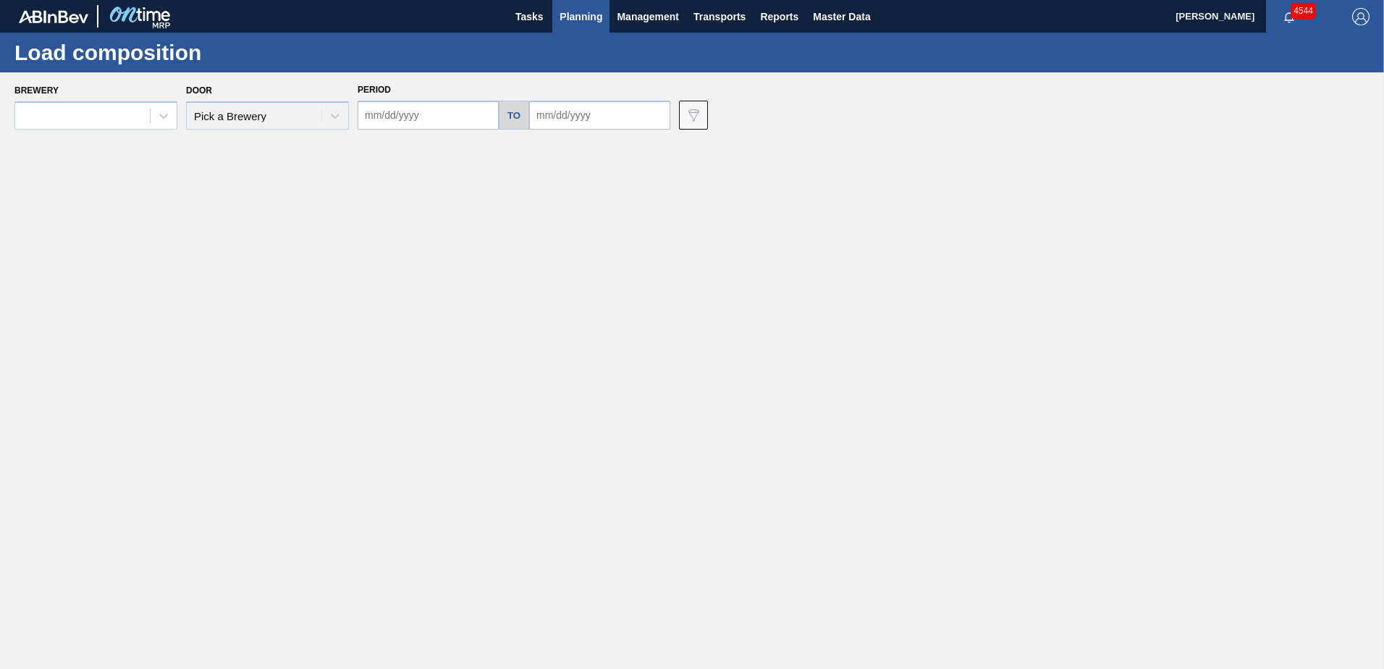
type input "[DATE]"
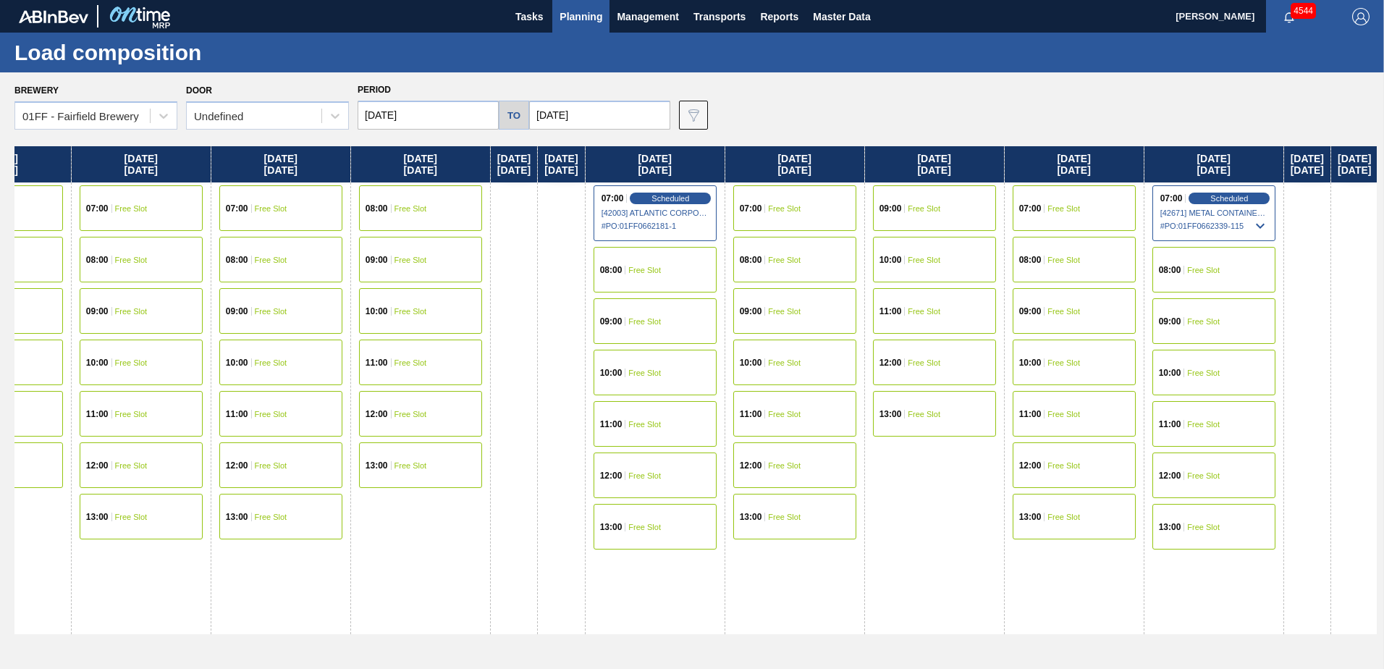
drag, startPoint x: 814, startPoint y: 157, endPoint x: 53, endPoint y: 202, distance: 762.6
click at [53, 202] on div "[DATE] 07:00 Free Slot 08:00 Free Slot 09:00 Free Slot 10:00 Free Slot 11:00 Fr…" at bounding box center [695, 403] width 1362 height 515
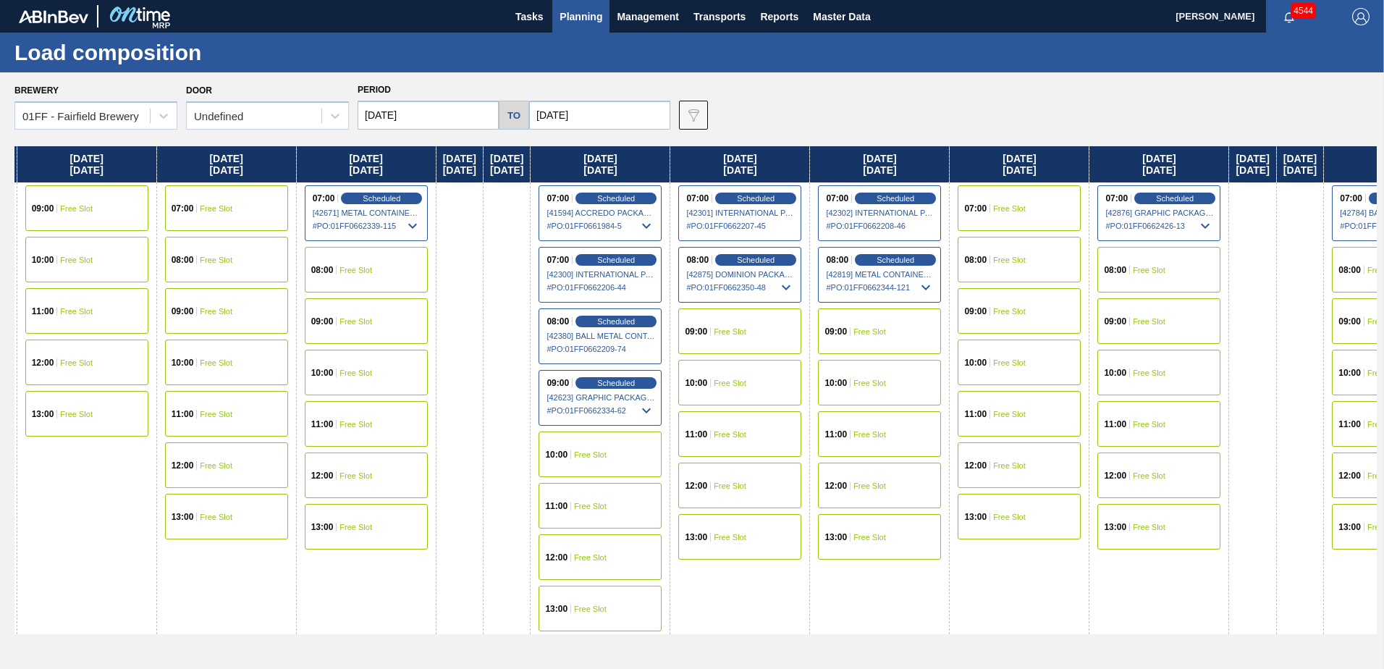
drag, startPoint x: 1143, startPoint y: 156, endPoint x: 322, endPoint y: 230, distance: 824.7
click at [267, 257] on div "[DATE] 07:00 Free Slot 08:00 Free Slot 09:00 Free Slot 10:00 Free Slot 11:00 Fr…" at bounding box center [695, 403] width 1362 height 515
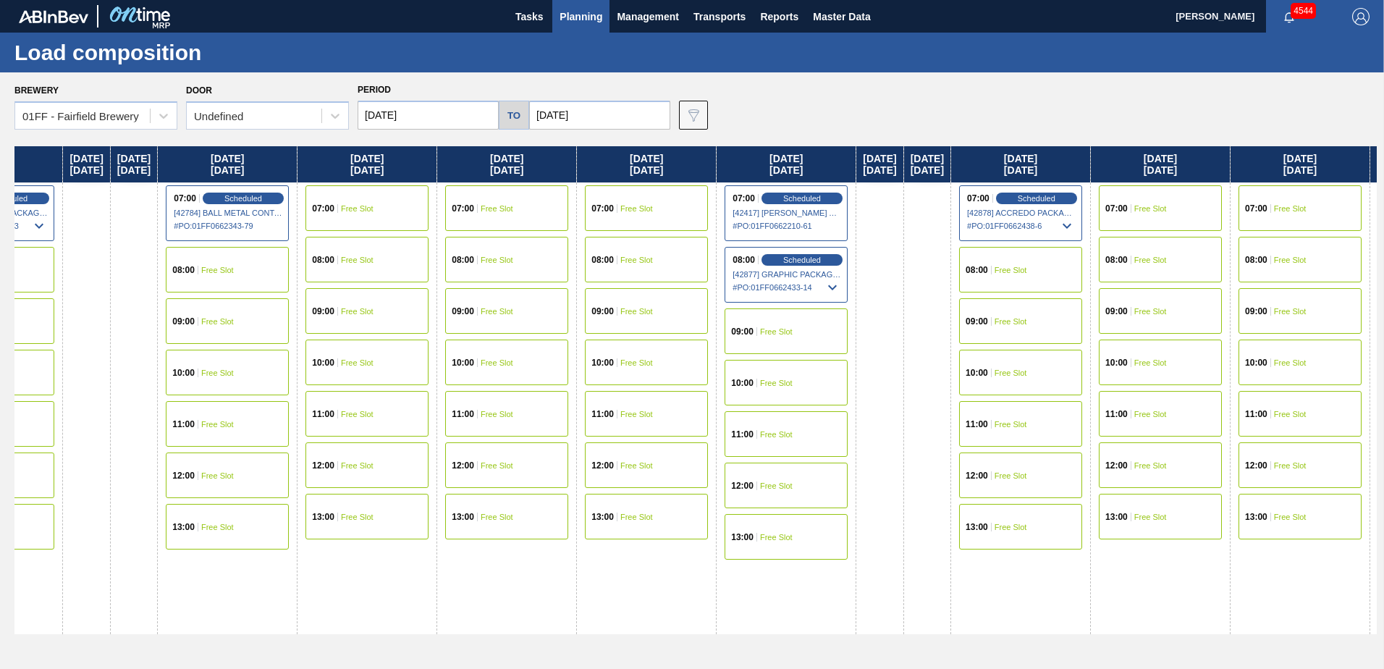
drag, startPoint x: 1251, startPoint y: 153, endPoint x: 101, endPoint y: 334, distance: 1164.9
click at [89, 339] on div "[DATE] 07:00 Free Slot 08:00 Free Slot 09:00 Free Slot 10:00 Free Slot 11:00 Fr…" at bounding box center [695, 403] width 1362 height 515
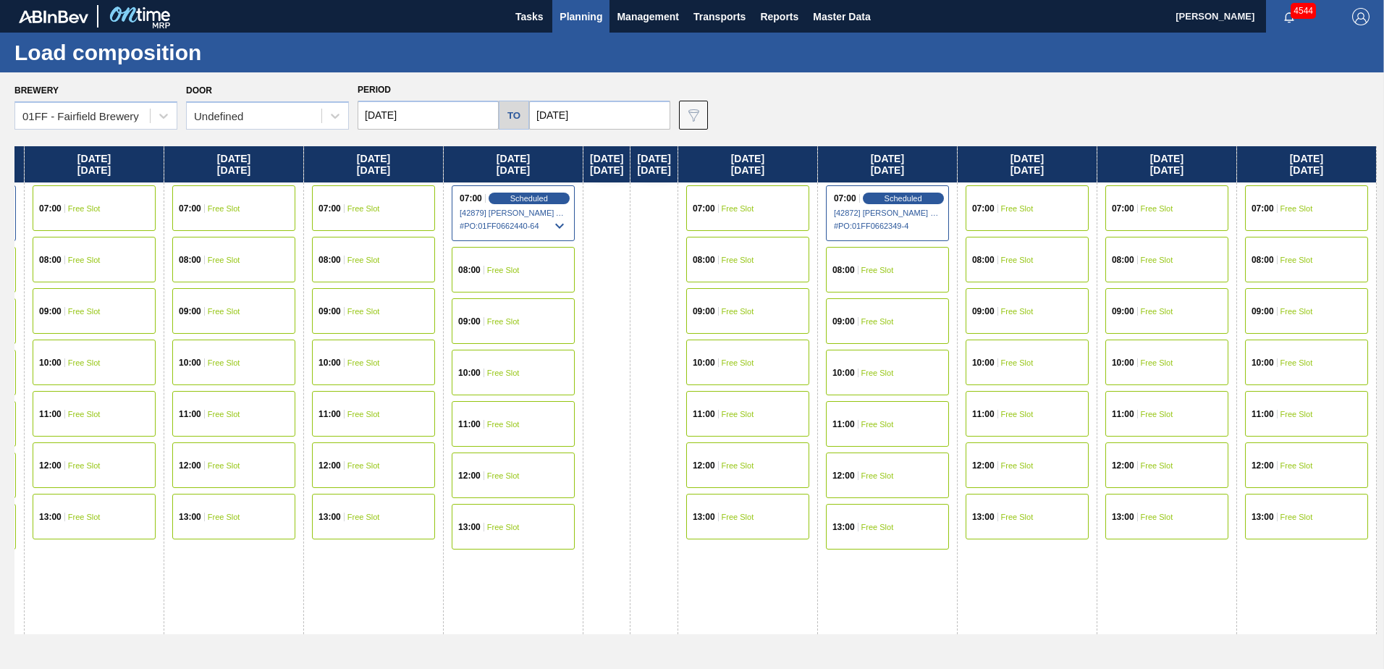
drag, startPoint x: 1200, startPoint y: 165, endPoint x: 1, endPoint y: 313, distance: 1208.2
click at [0, 0] on html "Tasks Planning Management Transports Reports Master Data [PERSON_NAME] 4544 Mar…" at bounding box center [692, 0] width 1384 height 0
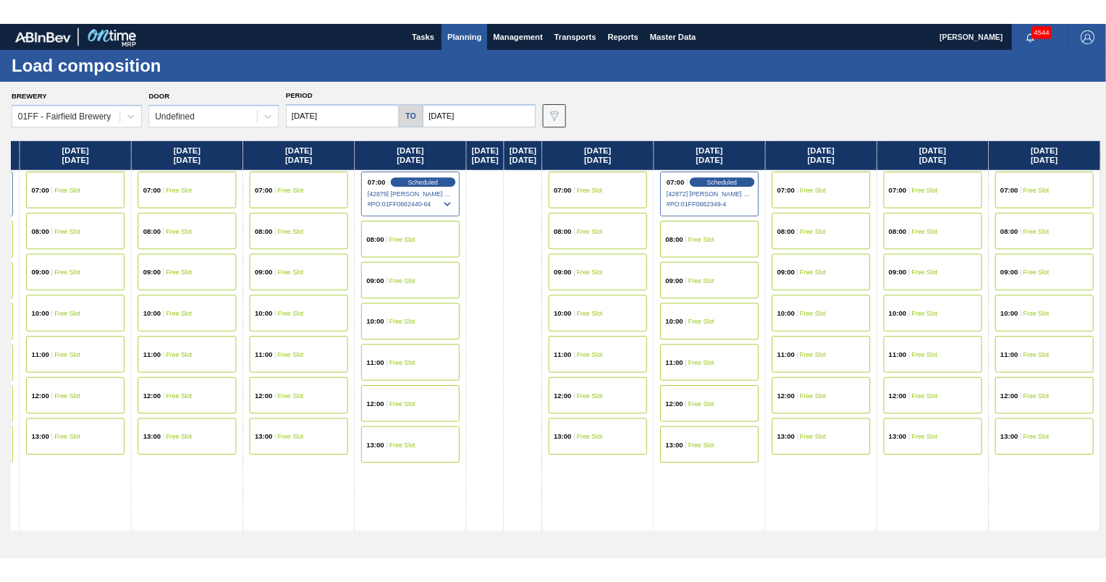
scroll to position [0, 4020]
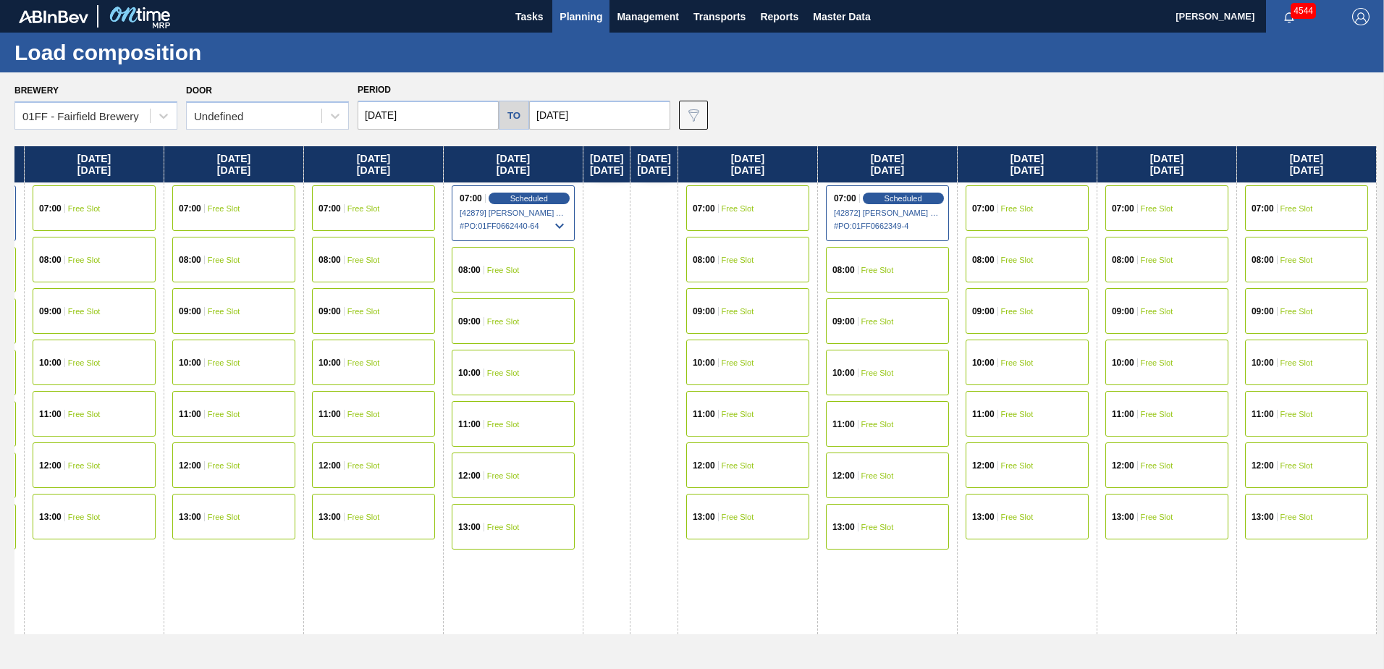
drag, startPoint x: 1230, startPoint y: 155, endPoint x: 916, endPoint y: 181, distance: 315.2
click at [916, 181] on div "[DATE] 07:00 Free Slot 08:00 Free Slot 09:00 Free Slot 10:00 Free Slot 11:00 Fr…" at bounding box center [695, 403] width 1362 height 515
click at [1311, 203] on div "07:00 Free Slot" at bounding box center [1306, 208] width 123 height 46
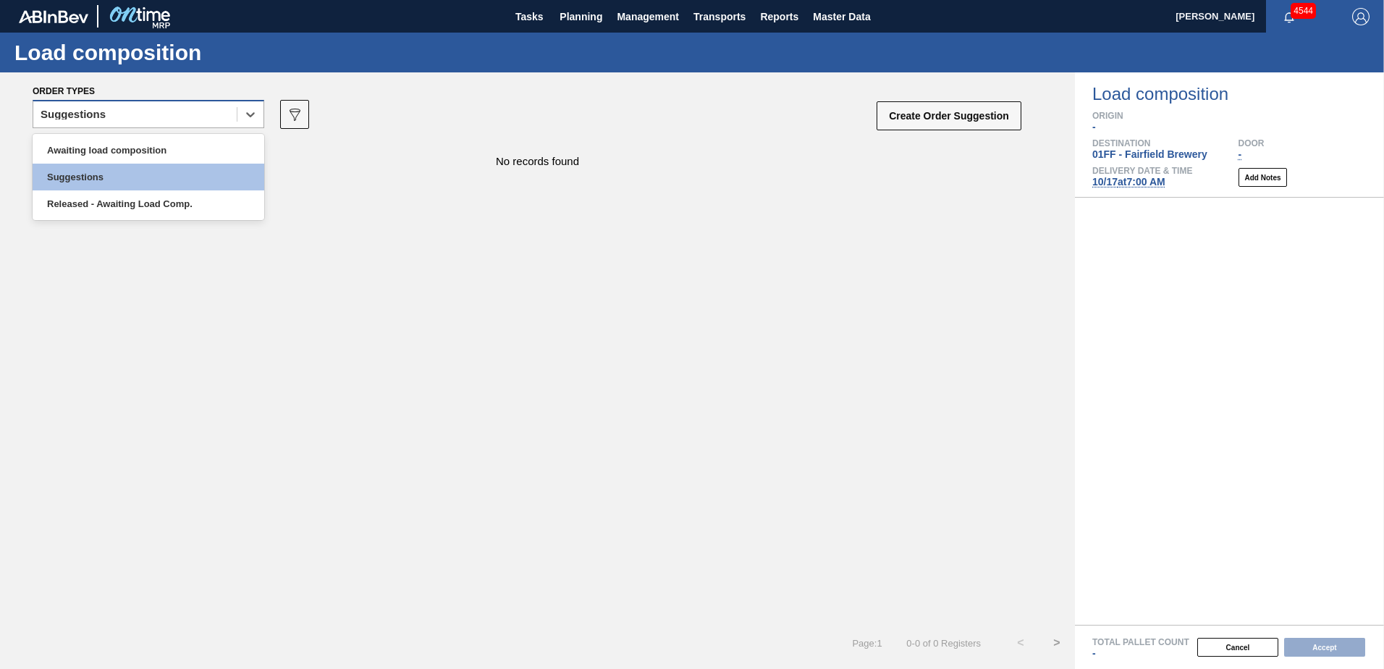
click at [174, 105] on div "Suggestions" at bounding box center [134, 114] width 203 height 21
click at [172, 141] on div "Awaiting load composition" at bounding box center [149, 150] width 232 height 27
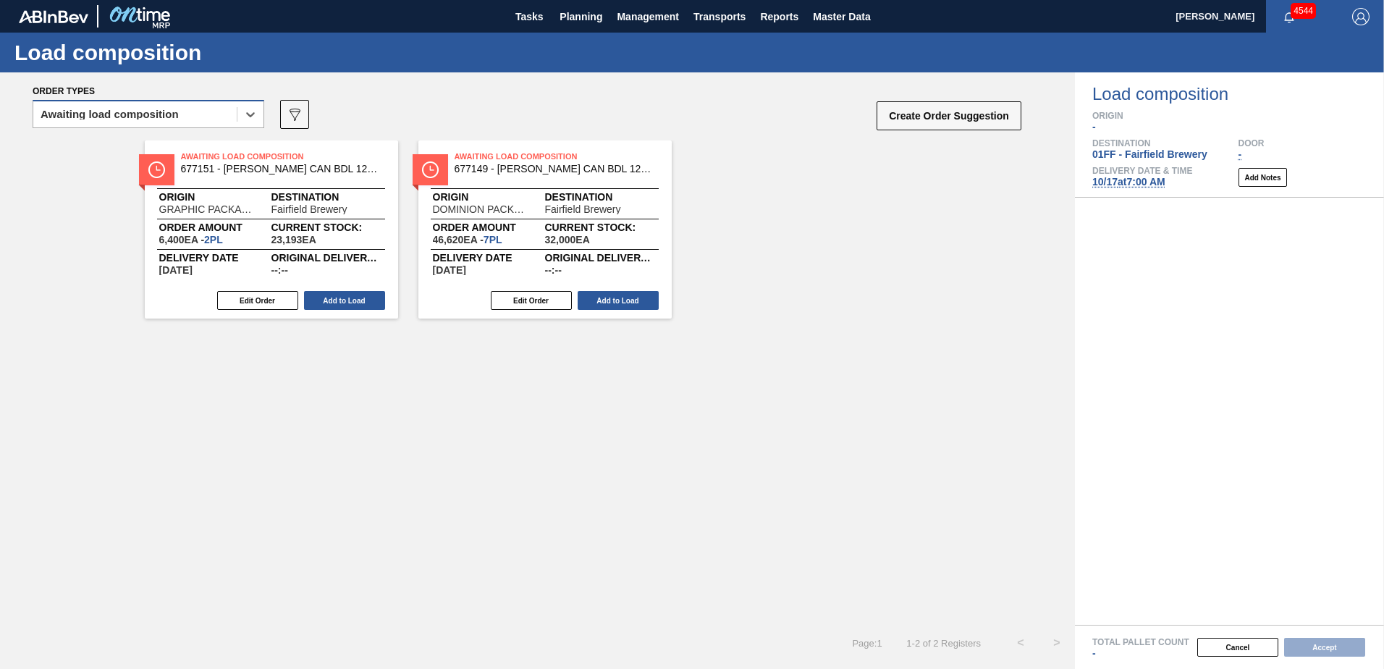
click at [158, 112] on div "Awaiting load composition" at bounding box center [110, 114] width 138 height 10
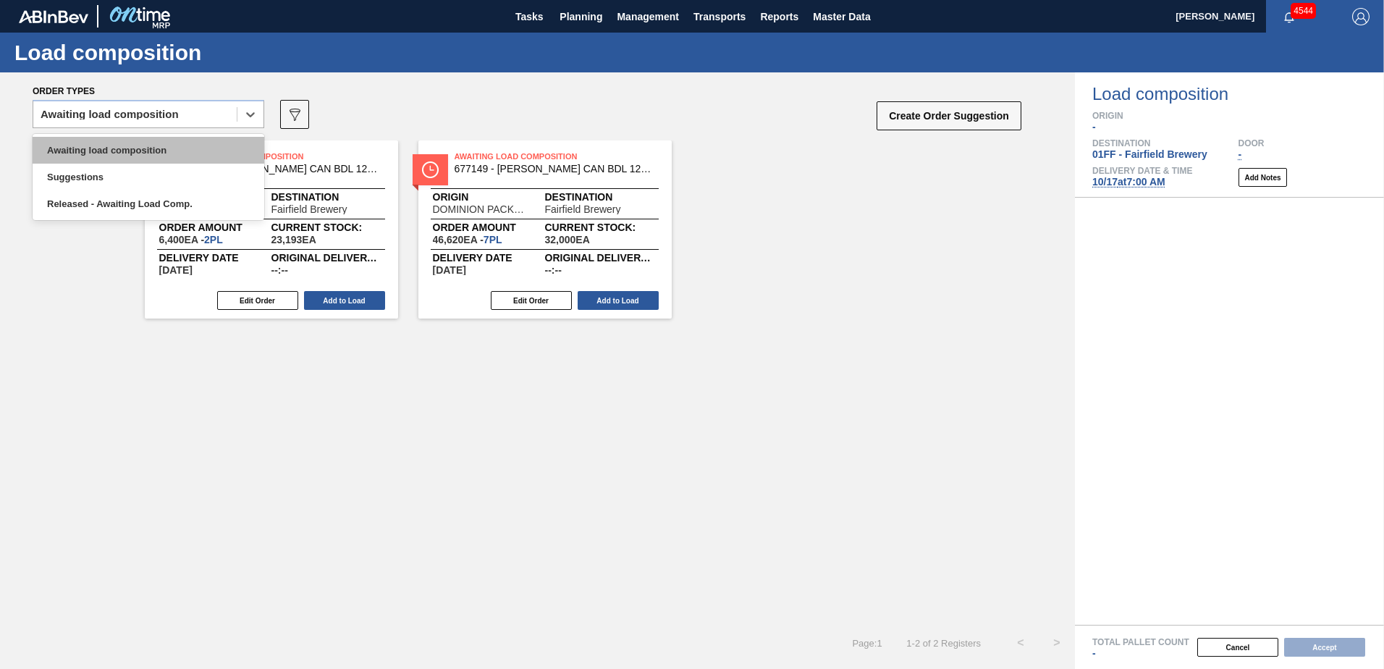
click at [140, 154] on div "Awaiting load composition" at bounding box center [149, 150] width 232 height 27
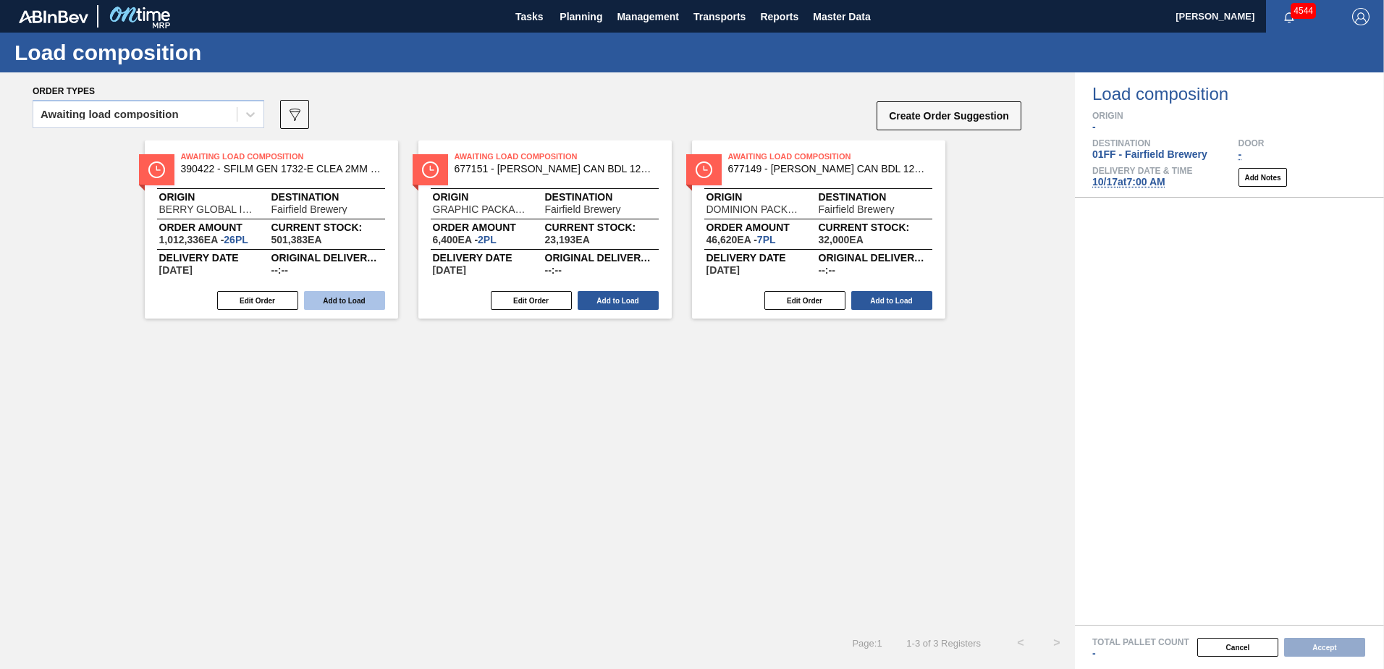
click at [355, 305] on button "Add to Load" at bounding box center [344, 300] width 81 height 19
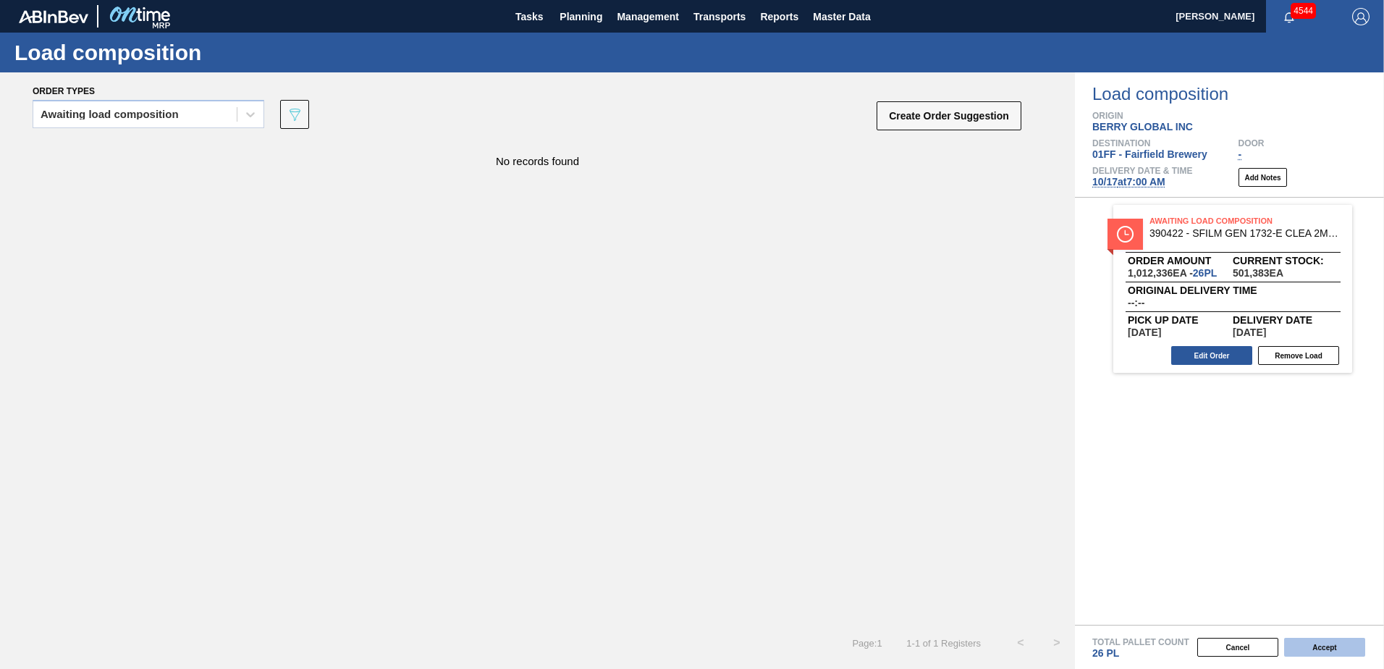
click at [1337, 646] on button "Accept" at bounding box center [1324, 647] width 81 height 19
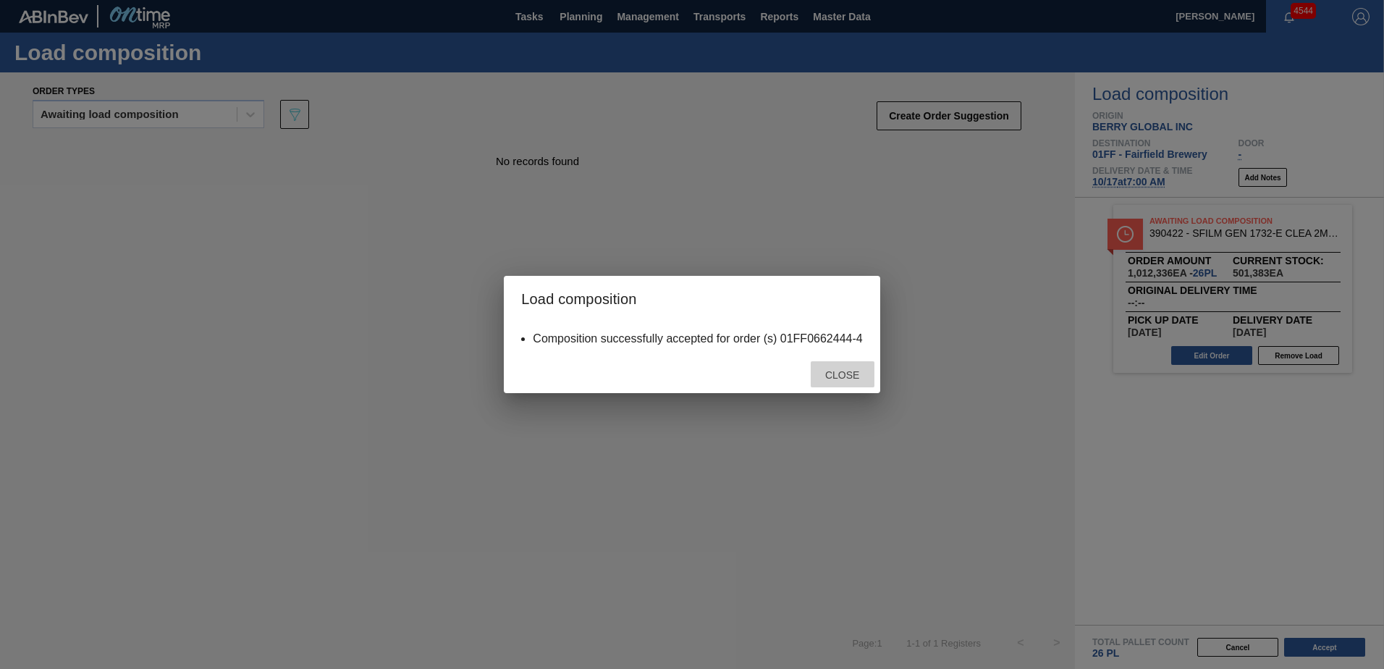
click at [855, 376] on span "Close" at bounding box center [841, 375] width 57 height 12
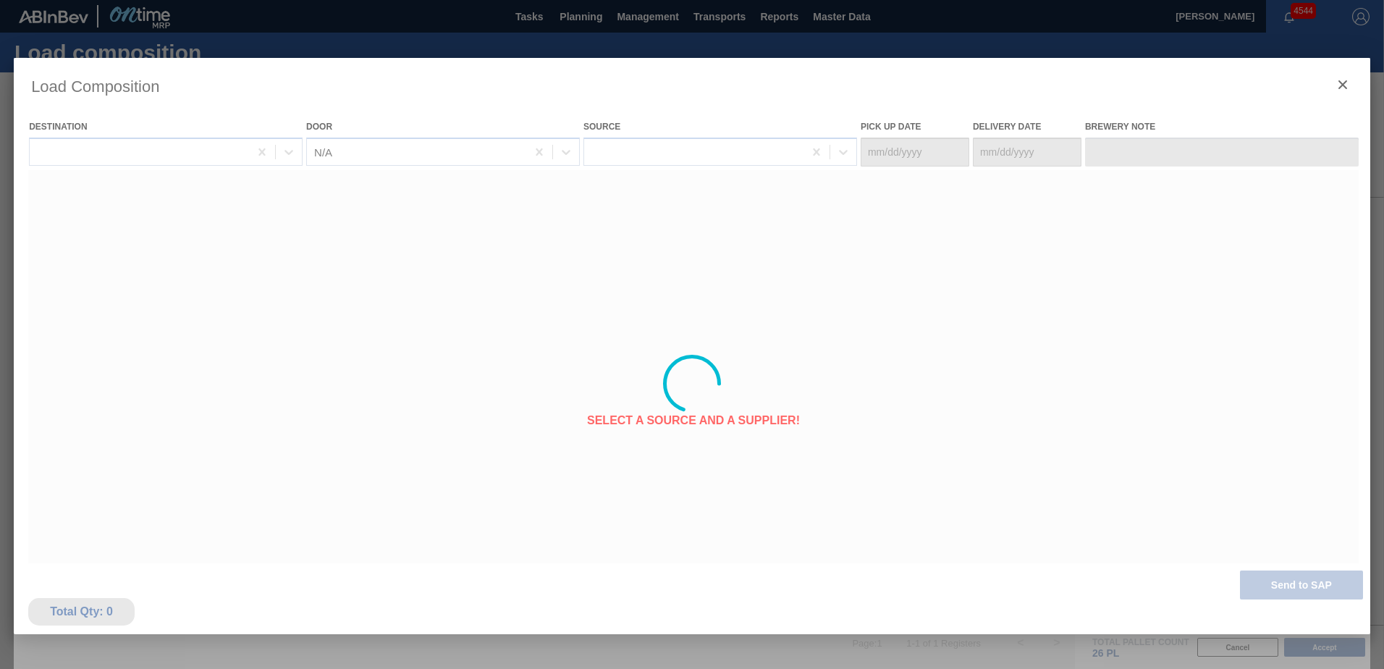
type Date "[DATE]"
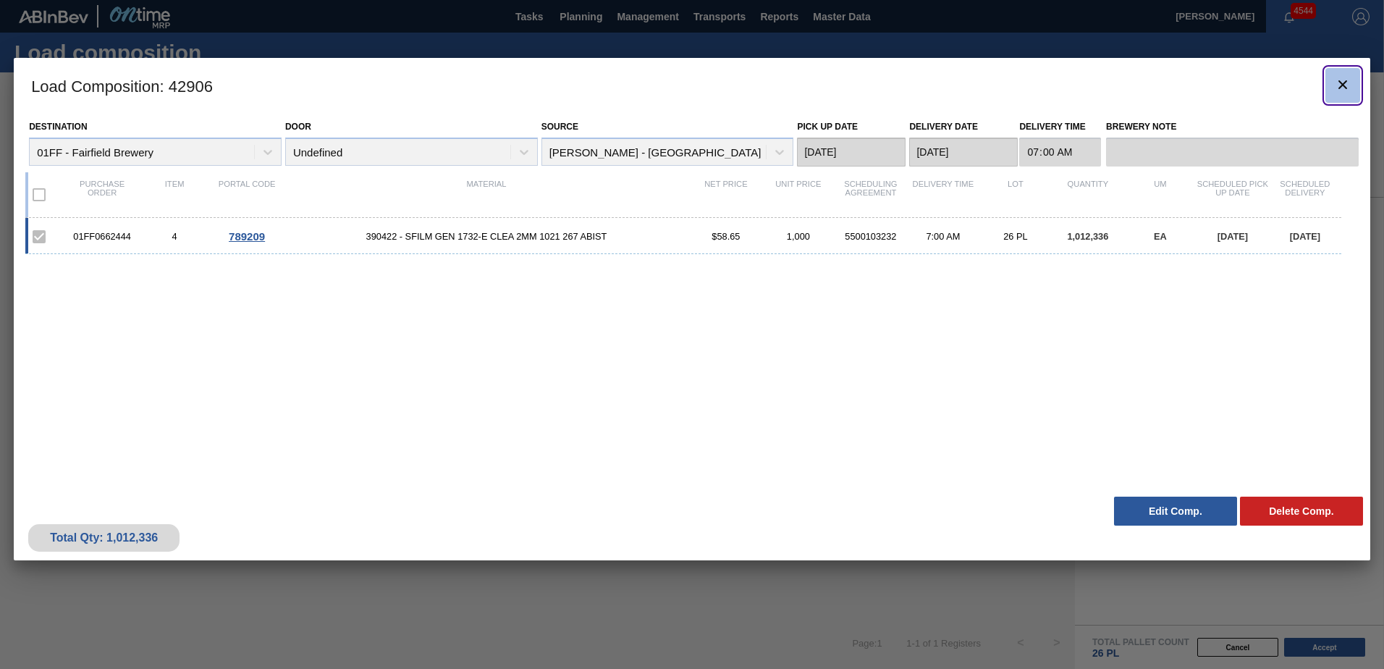
click at [1338, 82] on icon "botão de ícone" at bounding box center [1342, 84] width 17 height 17
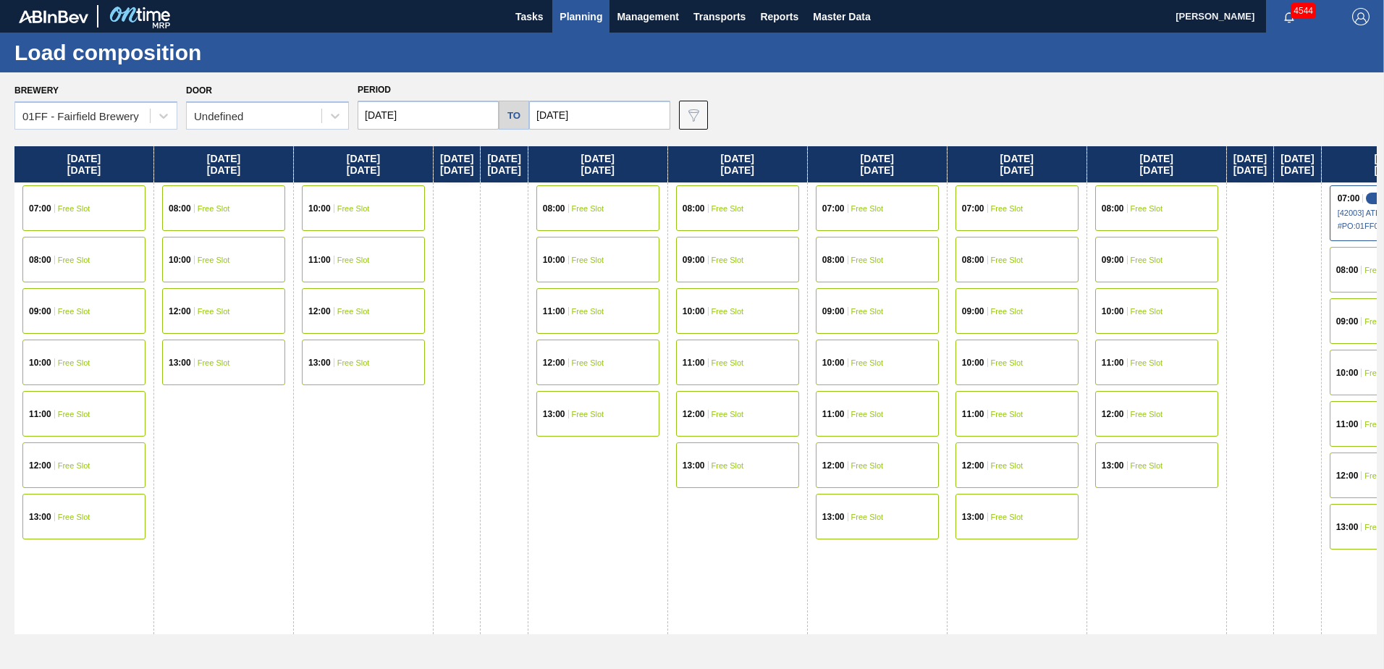
drag, startPoint x: 1212, startPoint y: 591, endPoint x: 1143, endPoint y: 604, distance: 70.1
click at [1211, 591] on div "[DATE] 08:00 Free Slot 09:00 Free Slot 10:00 Free Slot 11:00 Free Slot 12:00 Fr…" at bounding box center [1157, 390] width 140 height 488
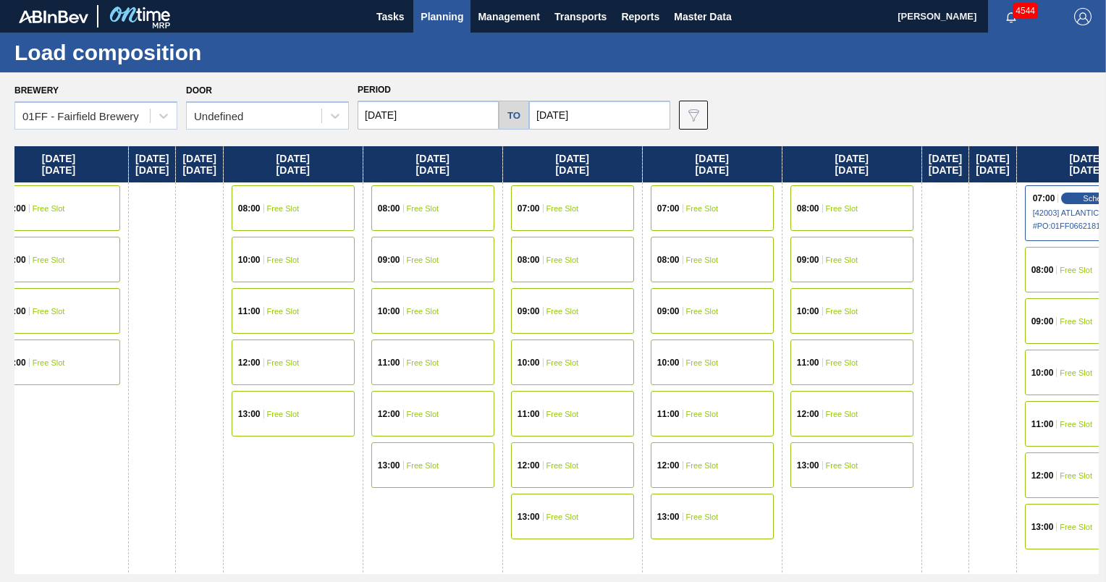
scroll to position [0, 373]
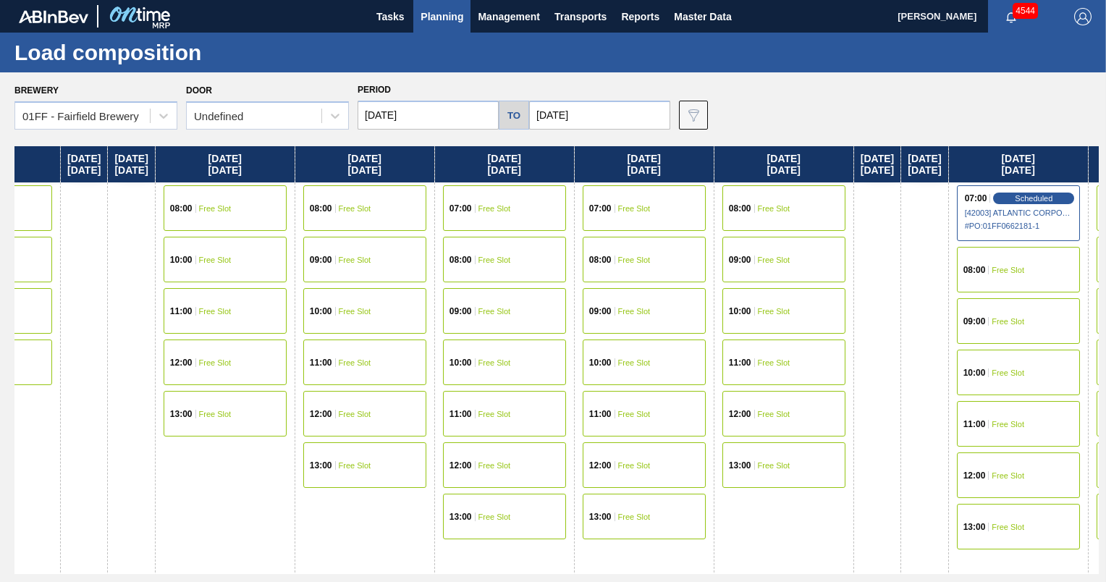
drag, startPoint x: 756, startPoint y: 163, endPoint x: 376, endPoint y: 140, distance: 380.6
click at [376, 140] on div "Brewery 01FF - Fairfield Brewery Door Undefined Period [DATE] to [DATE] Data vi…" at bounding box center [553, 326] width 1106 height 509
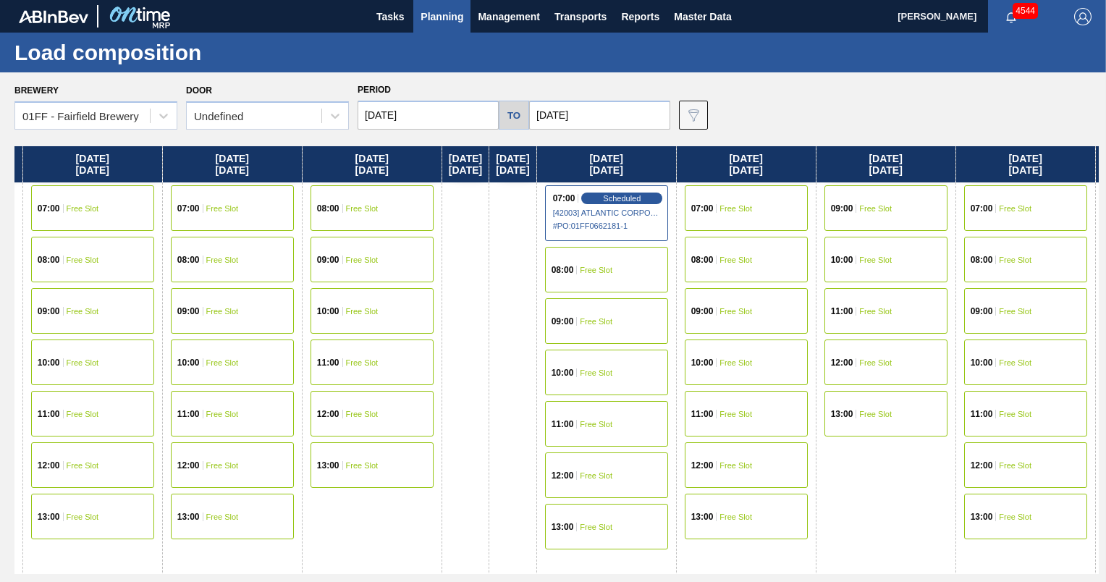
drag, startPoint x: 583, startPoint y: 175, endPoint x: 132, endPoint y: 165, distance: 451.0
click at [132, 165] on div "[DATE] 07:00 Free Slot 08:00 Free Slot 09:00 Free Slot 10:00 Free Slot 11:00 Fr…" at bounding box center [556, 360] width 1084 height 428
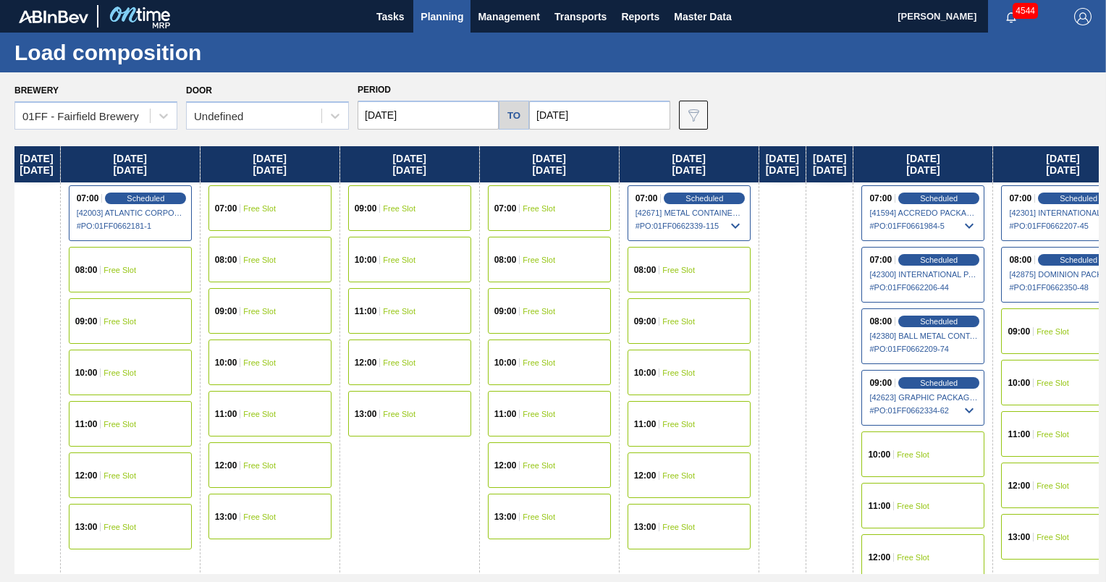
drag, startPoint x: 658, startPoint y: 174, endPoint x: 127, endPoint y: 161, distance: 531.3
click at [127, 161] on div "[DATE] 07:00 Free Slot 08:00 Free Slot 09:00 Free Slot 10:00 Free Slot 11:00 Fr…" at bounding box center [556, 360] width 1084 height 428
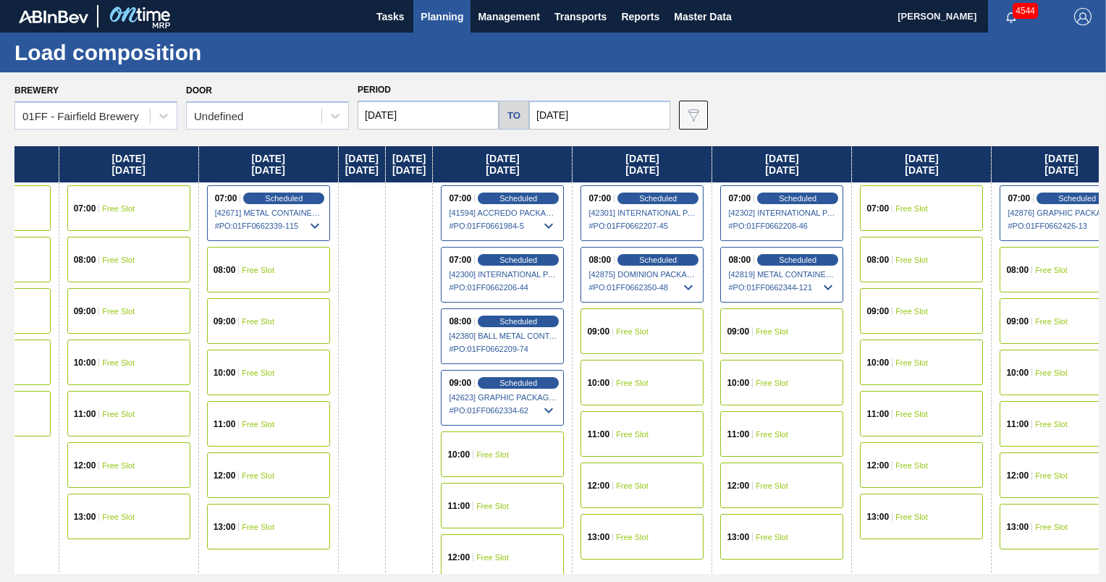
drag, startPoint x: 604, startPoint y: 164, endPoint x: 197, endPoint y: 161, distance: 406.7
click at [197, 161] on div "[DATE] 07:00 Free Slot 08:00 Free Slot 09:00 Free Slot 10:00 Free Slot 11:00 Fr…" at bounding box center [556, 360] width 1084 height 428
click at [678, 260] on span "Scheduled" at bounding box center [657, 259] width 41 height 9
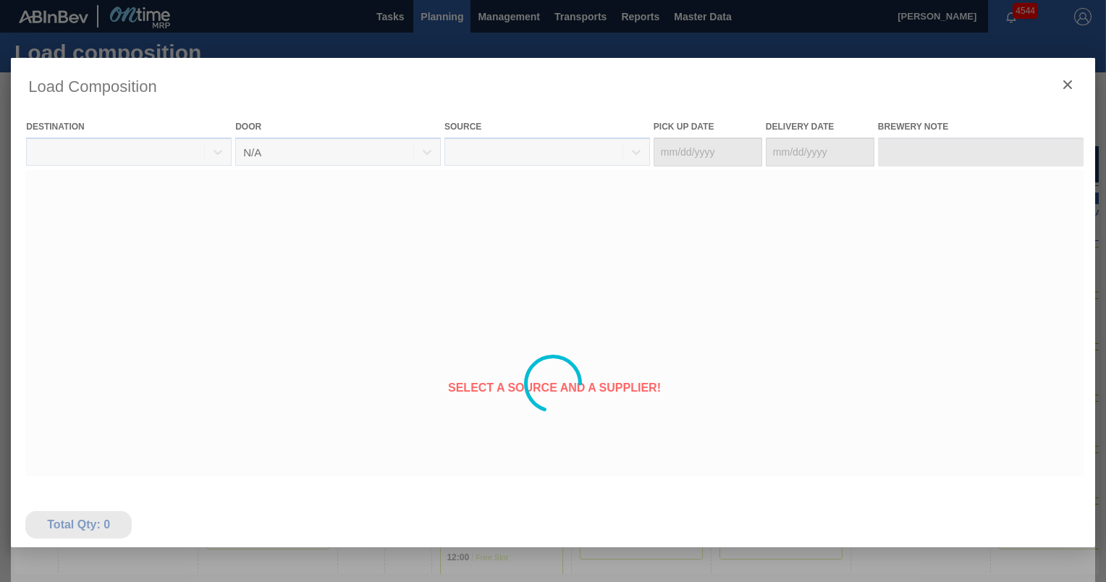
type Date "[DATE]"
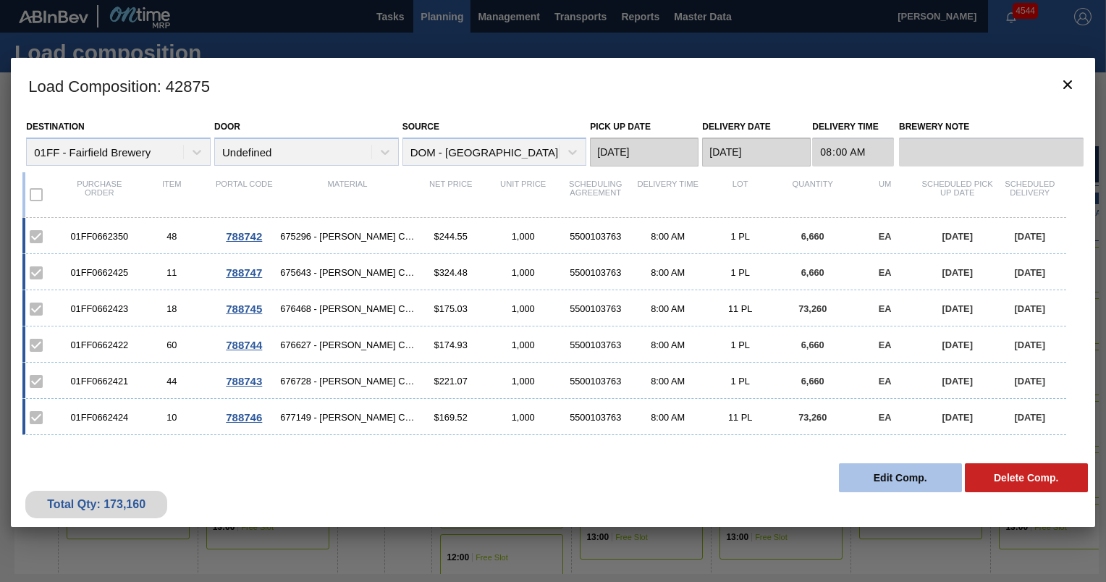
click at [870, 472] on button "Edit Comp." at bounding box center [900, 477] width 123 height 29
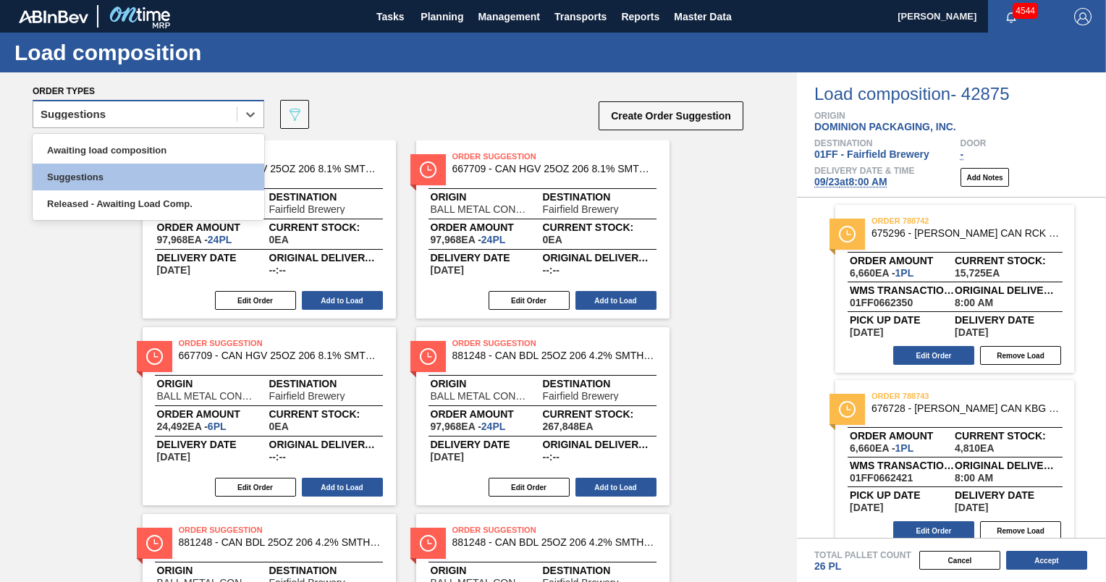
click at [168, 106] on div "Suggestions" at bounding box center [134, 114] width 203 height 21
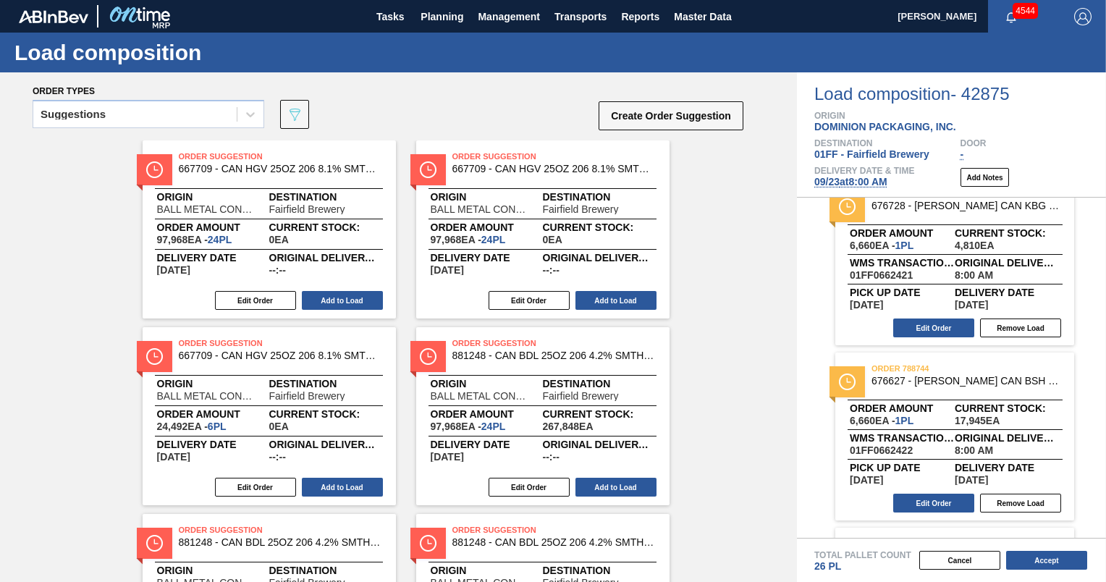
scroll to position [237, 0]
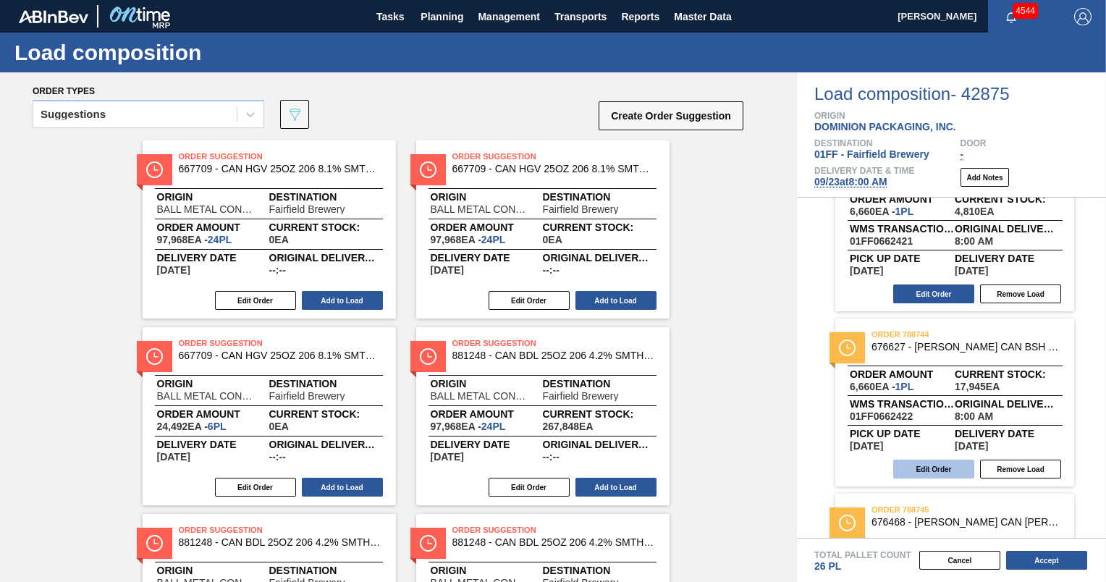
click at [931, 466] on button "Edit Order" at bounding box center [933, 469] width 81 height 19
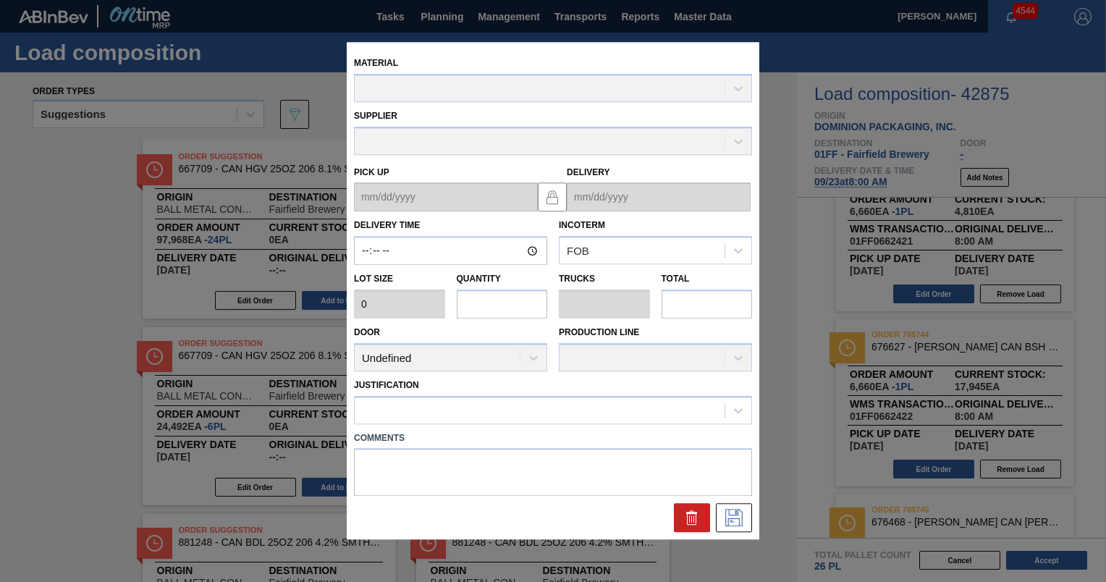
type input "08:00:00"
type input "6,660"
type input "1"
type input "0.038"
type input "6,660"
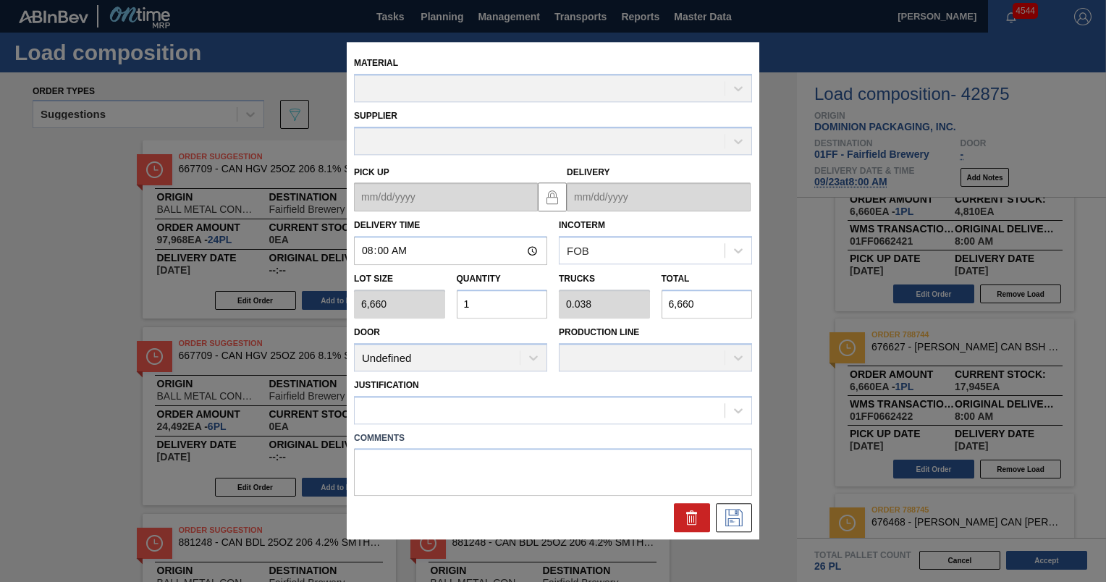
type up "[DATE]"
type input "[DATE]"
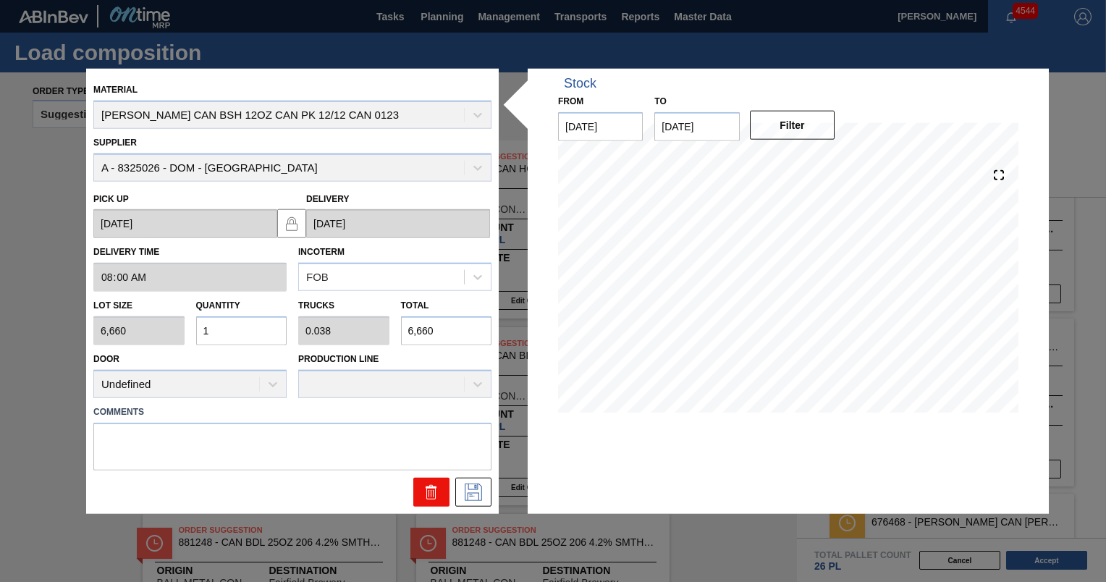
click at [431, 486] on icon at bounding box center [431, 487] width 11 height 2
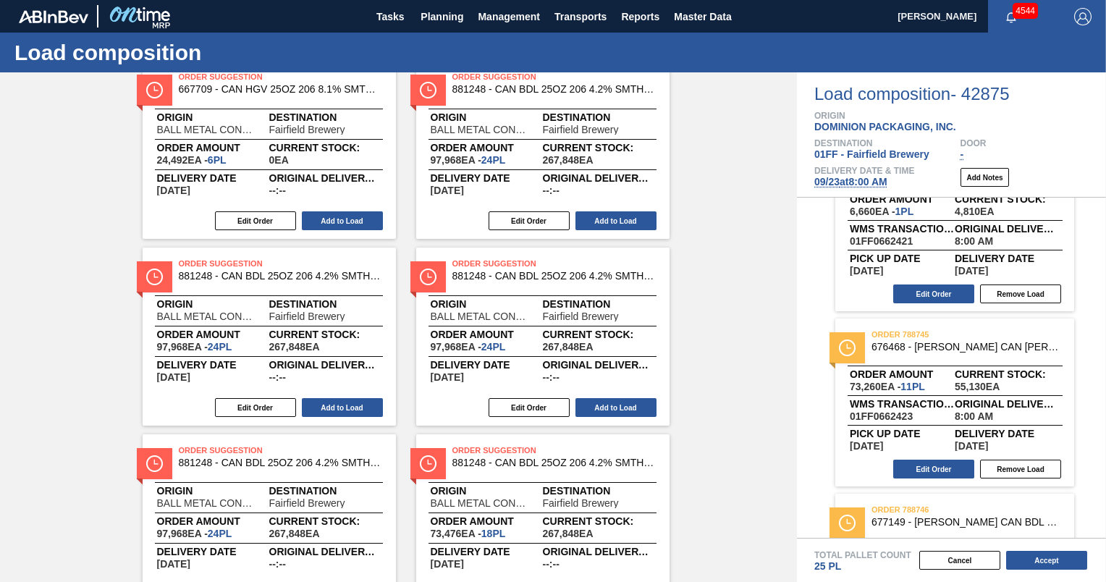
scroll to position [0, 0]
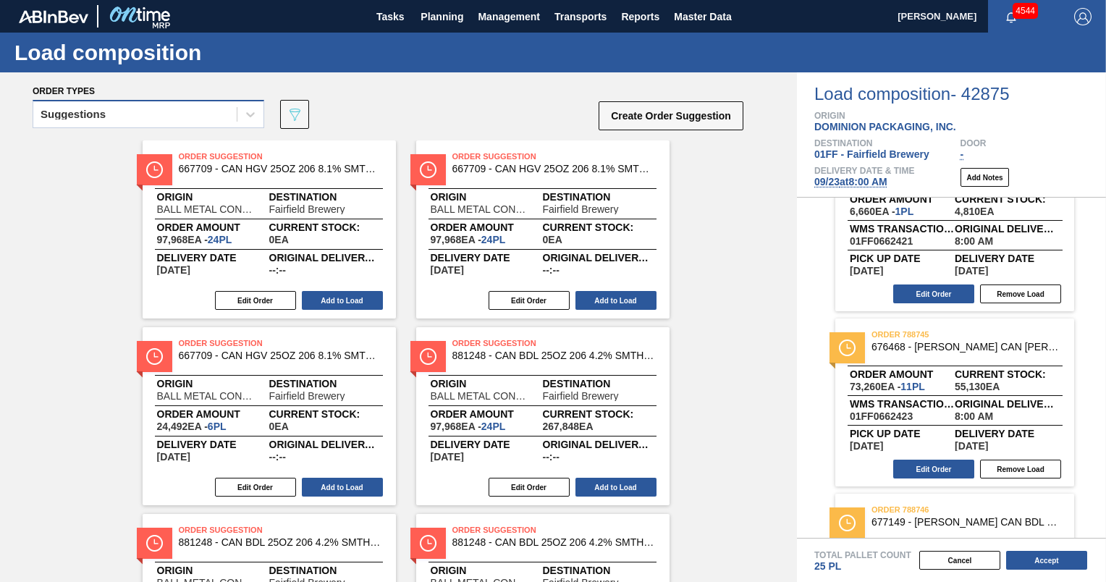
click at [185, 124] on div "Suggestions" at bounding box center [134, 114] width 203 height 21
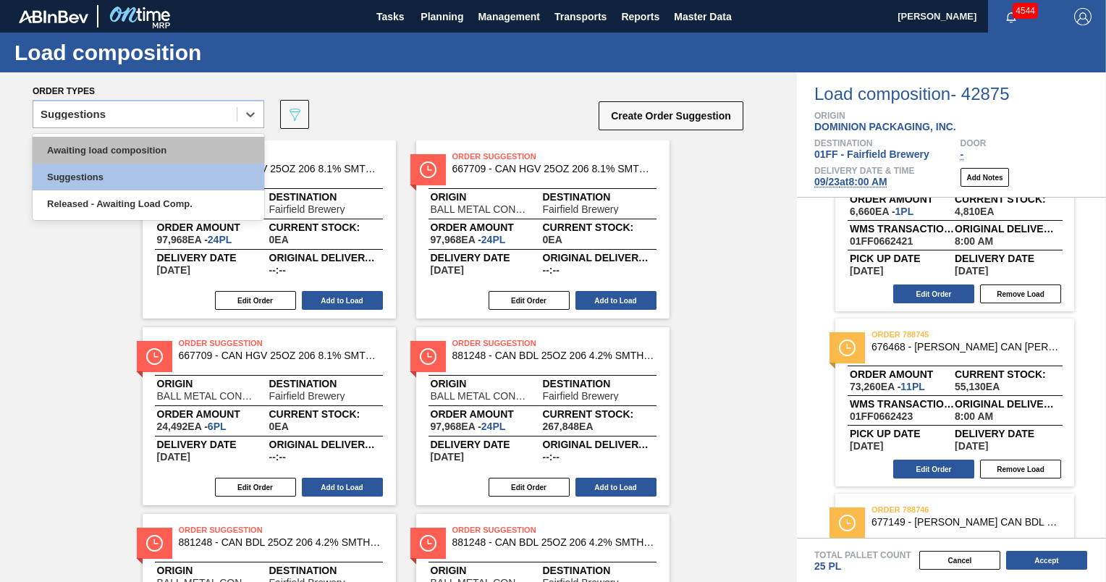
click at [163, 147] on div "Awaiting load composition" at bounding box center [149, 150] width 232 height 27
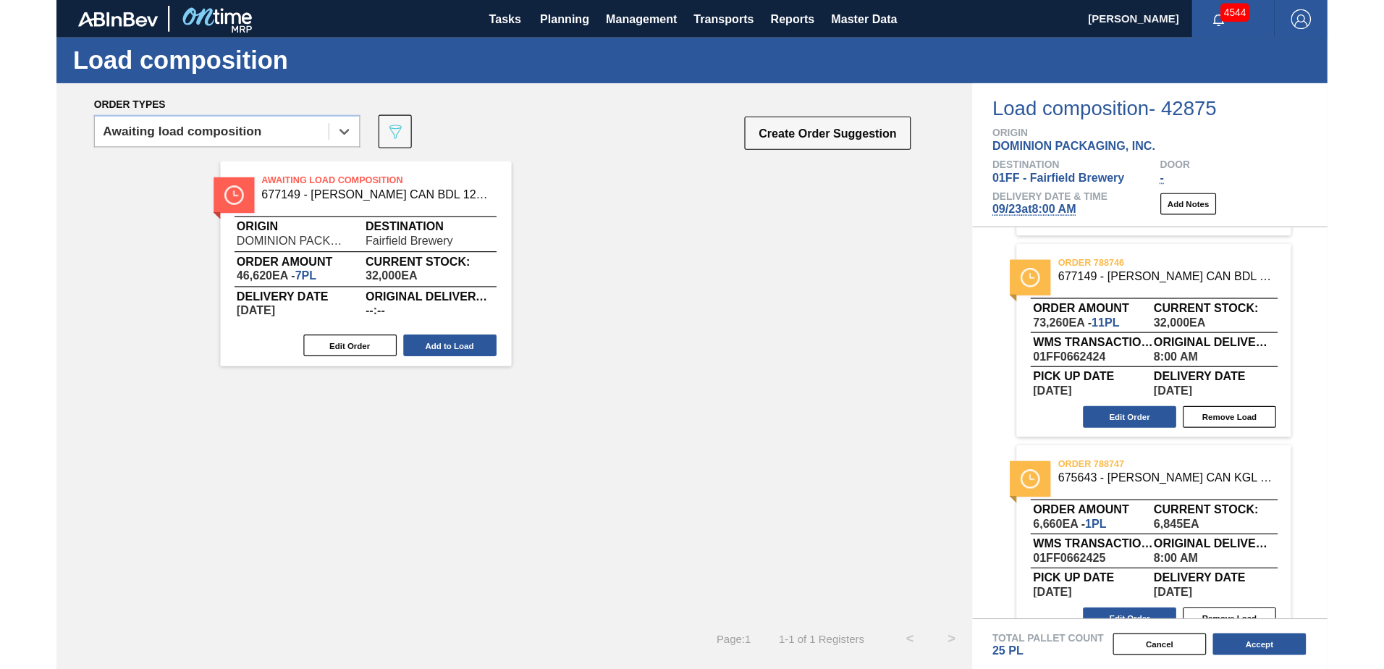
scroll to position [517, 0]
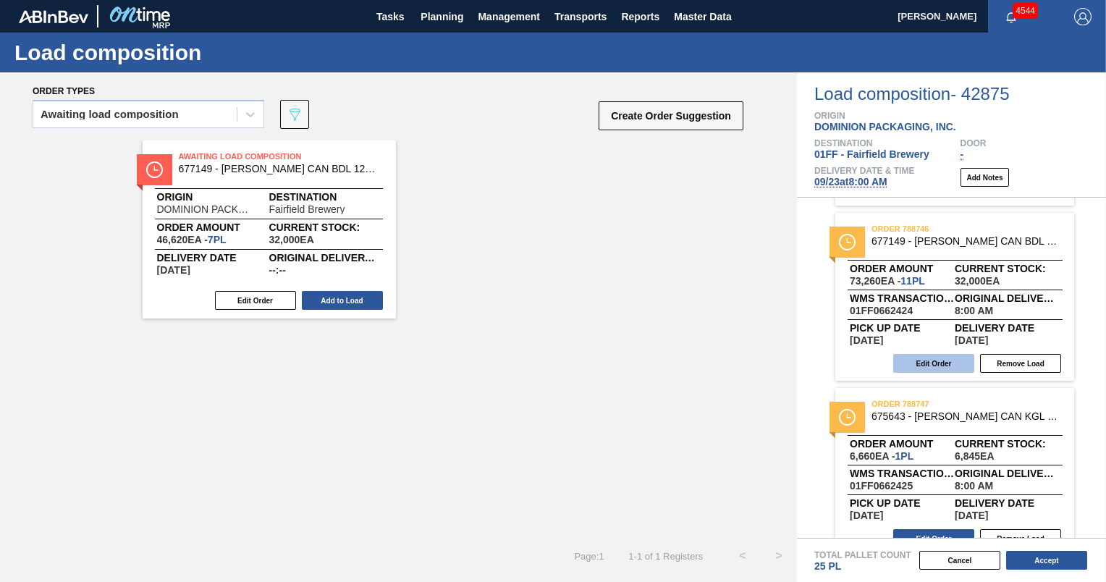
click at [932, 368] on button "Edit Order" at bounding box center [933, 363] width 81 height 19
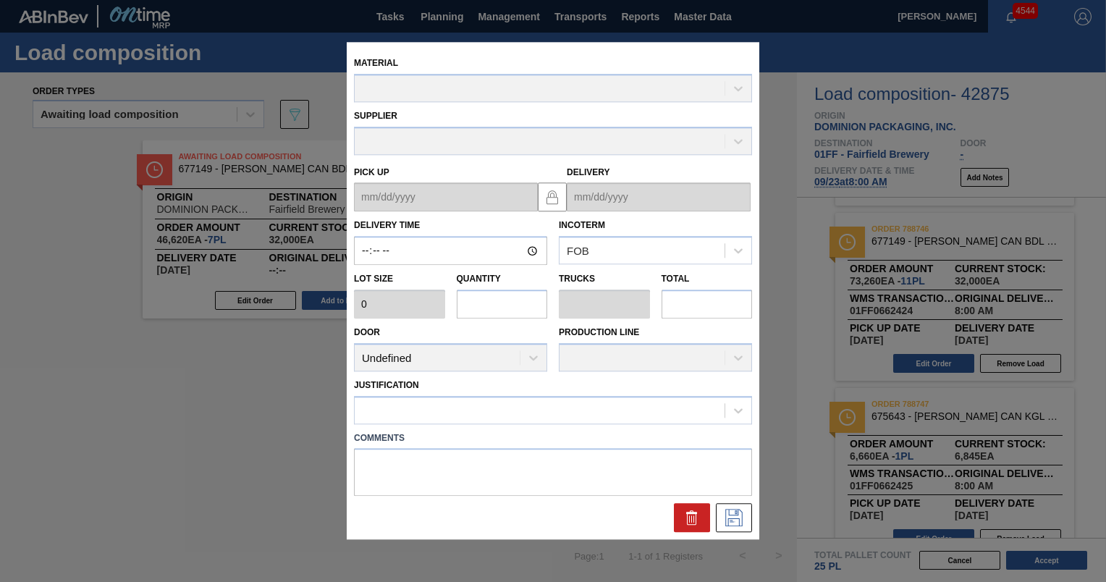
type input "08:00:00"
type input "6,660"
type input "11"
type input "0.423"
type input "73,260"
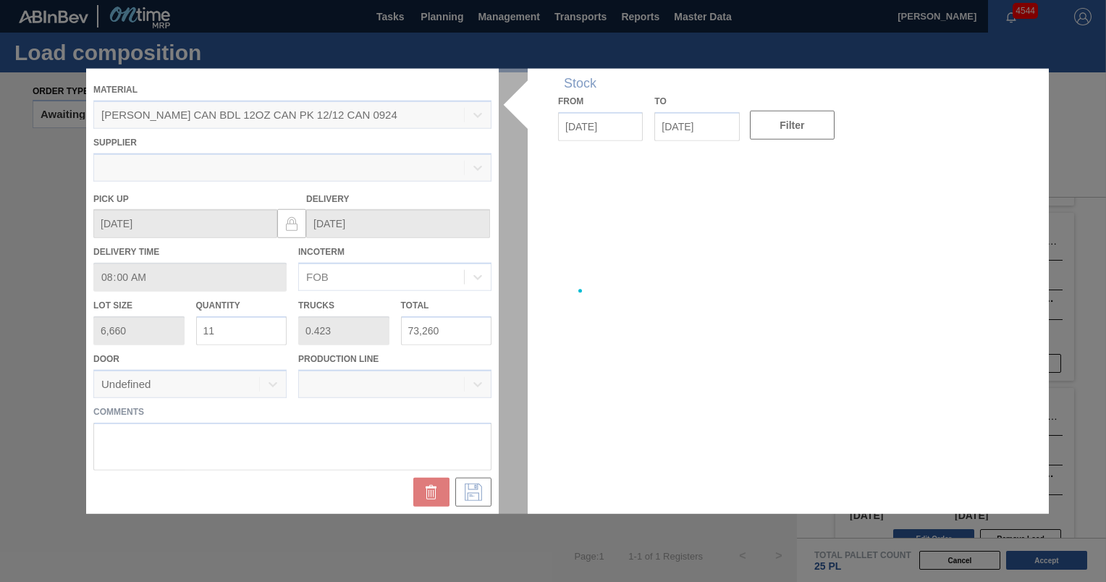
type up "[DATE]"
type input "[DATE]"
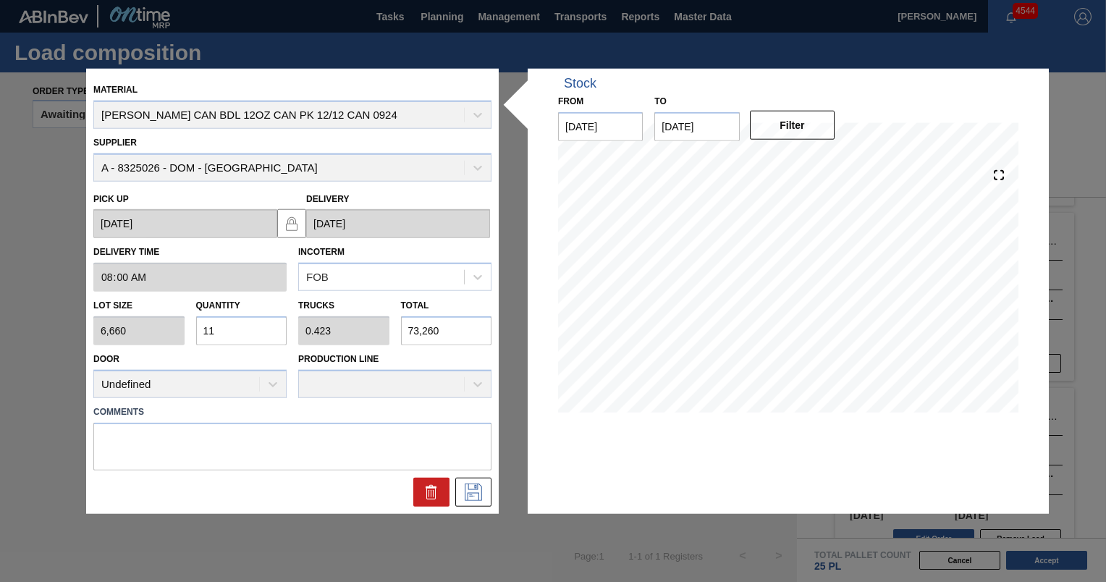
click at [166, 334] on div "Lot size 6,660 Quantity 11 Trucks 0.423 Total 73,260" at bounding box center [293, 319] width 410 height 54
type input "1"
type input "0.038"
type input "6,660"
type input "12"
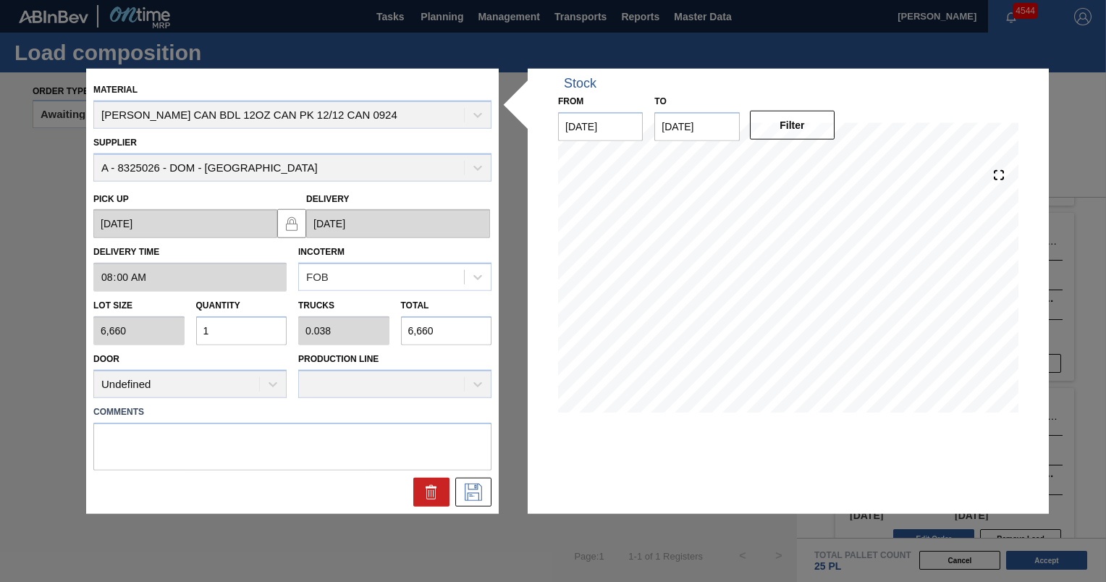
type input "0.462"
type input "79,920"
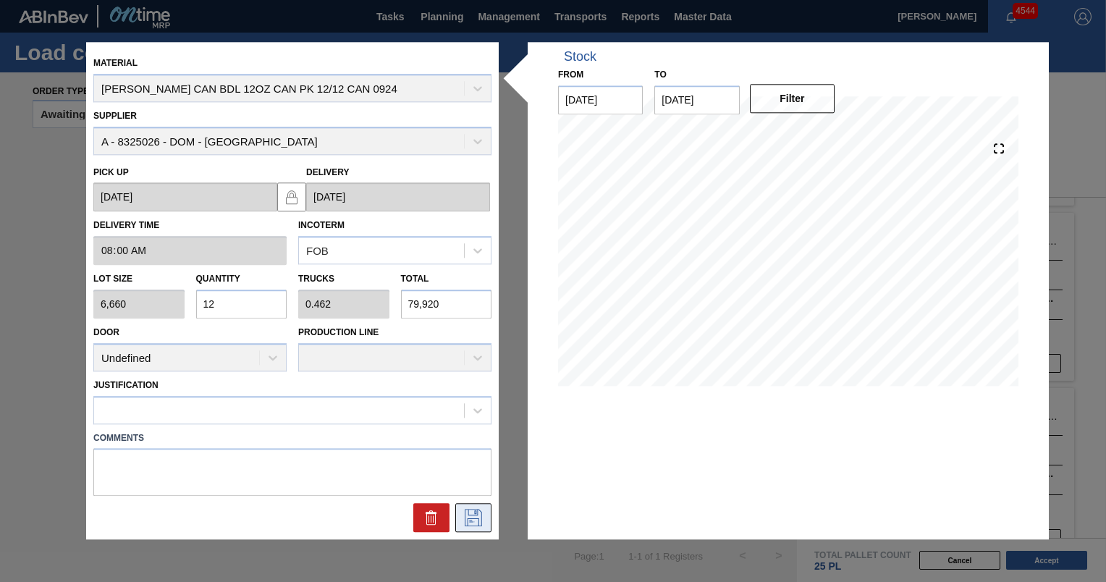
type input "12"
click at [471, 524] on icon at bounding box center [473, 517] width 23 height 17
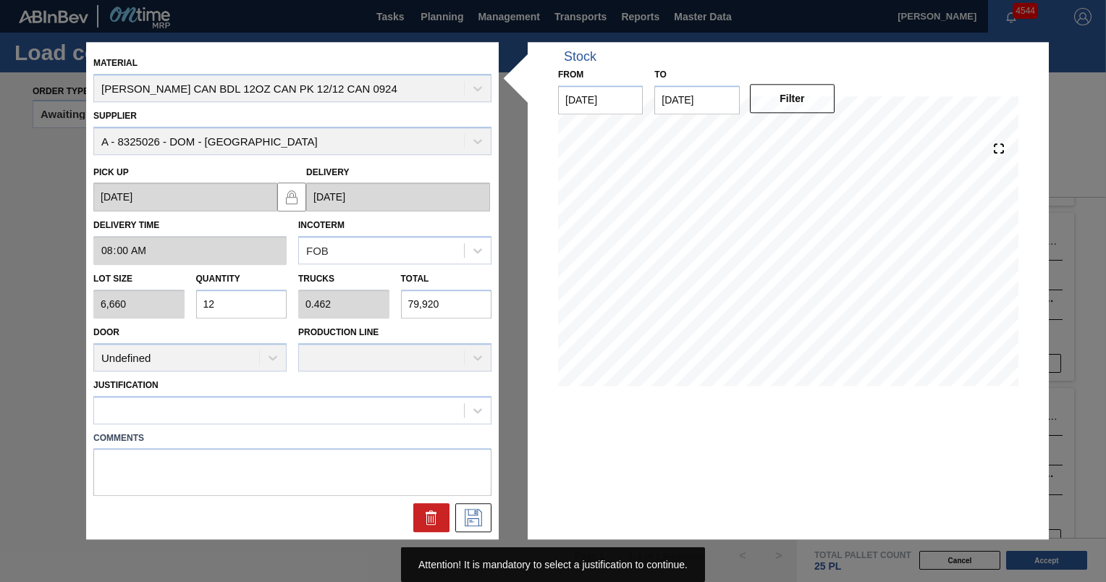
click at [387, 426] on div "Comments" at bounding box center [293, 460] width 410 height 72
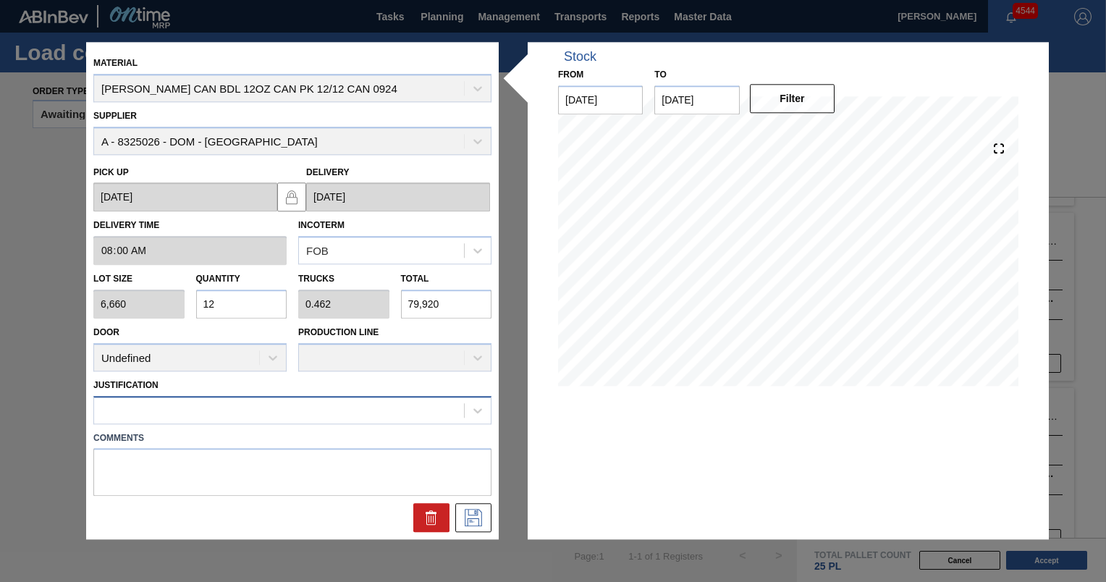
click at [369, 405] on div at bounding box center [279, 409] width 370 height 21
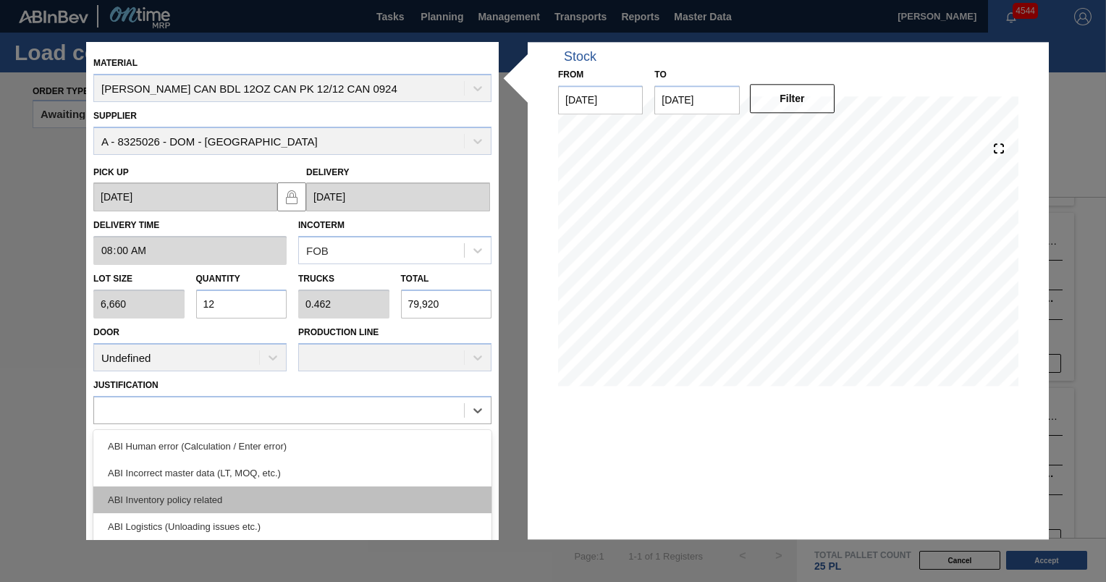
click at [333, 487] on div "ABI Inventory policy related" at bounding box center [292, 499] width 398 height 27
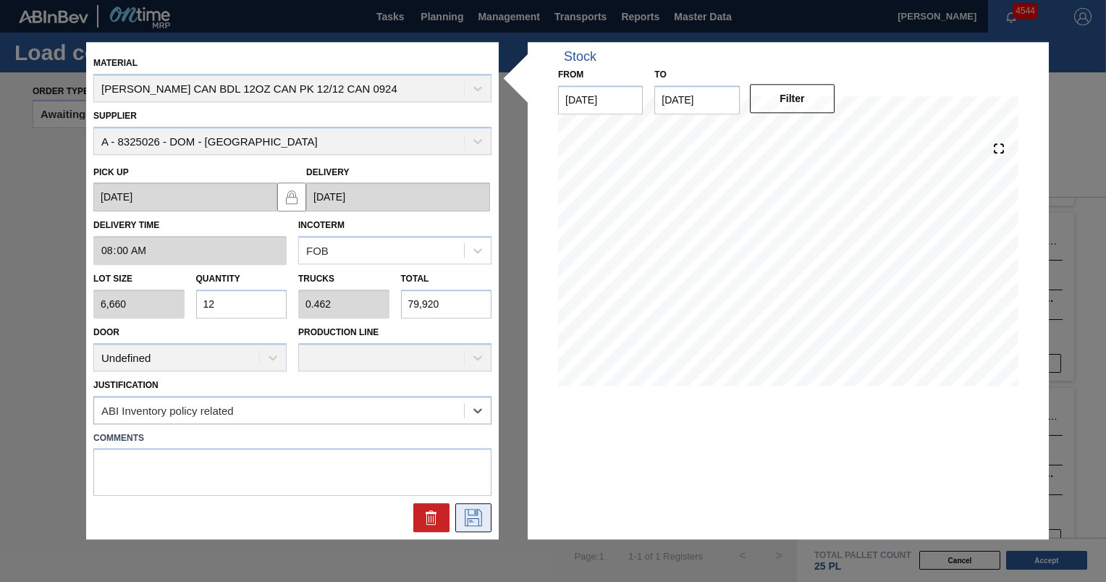
click at [483, 518] on icon at bounding box center [473, 517] width 23 height 17
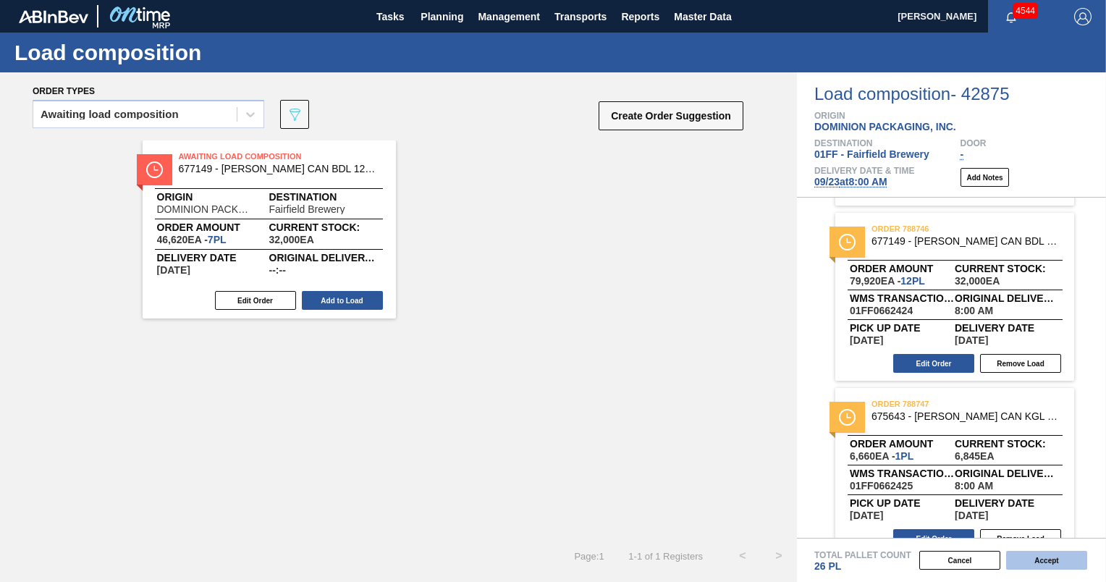
click at [1054, 551] on button "Accept" at bounding box center [1046, 560] width 81 height 19
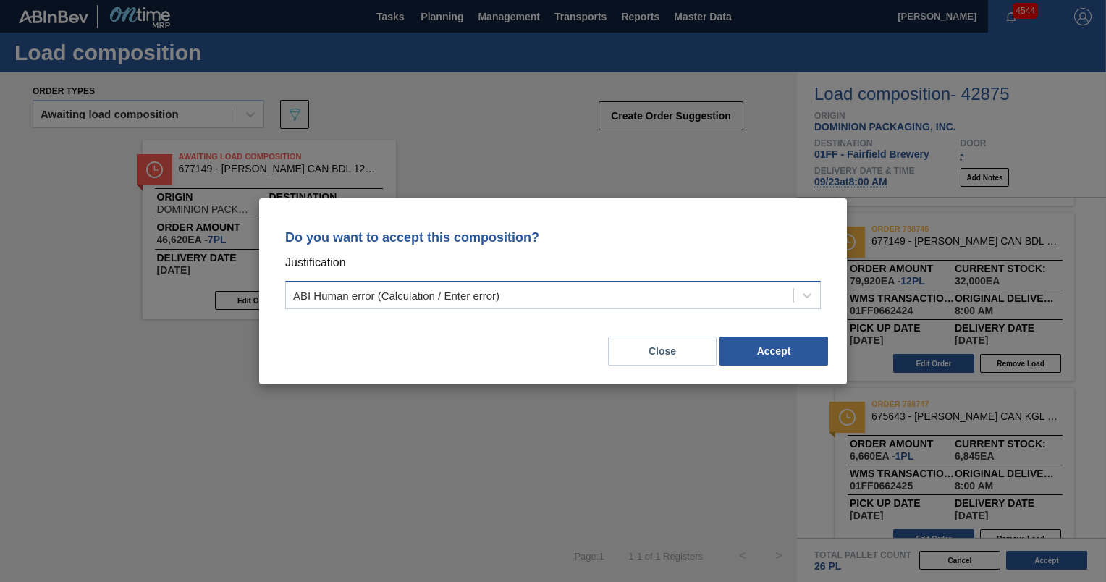
click at [721, 286] on div "ABI Human error (Calculation / Enter error)" at bounding box center [539, 294] width 507 height 21
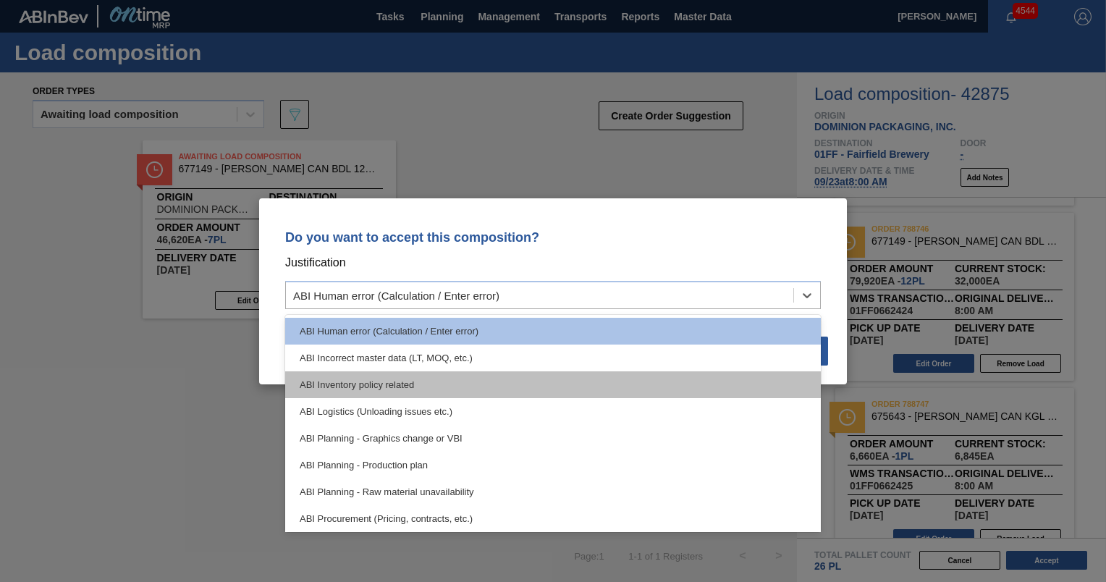
click at [669, 376] on div "ABI Inventory policy related" at bounding box center [553, 384] width 536 height 27
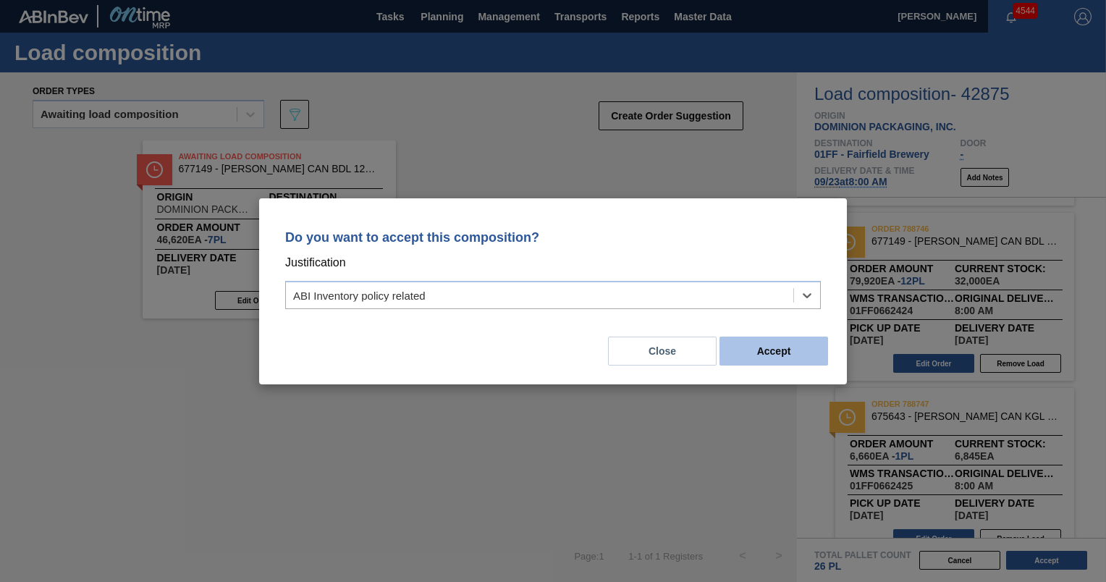
click at [753, 356] on button "Accept" at bounding box center [773, 351] width 109 height 29
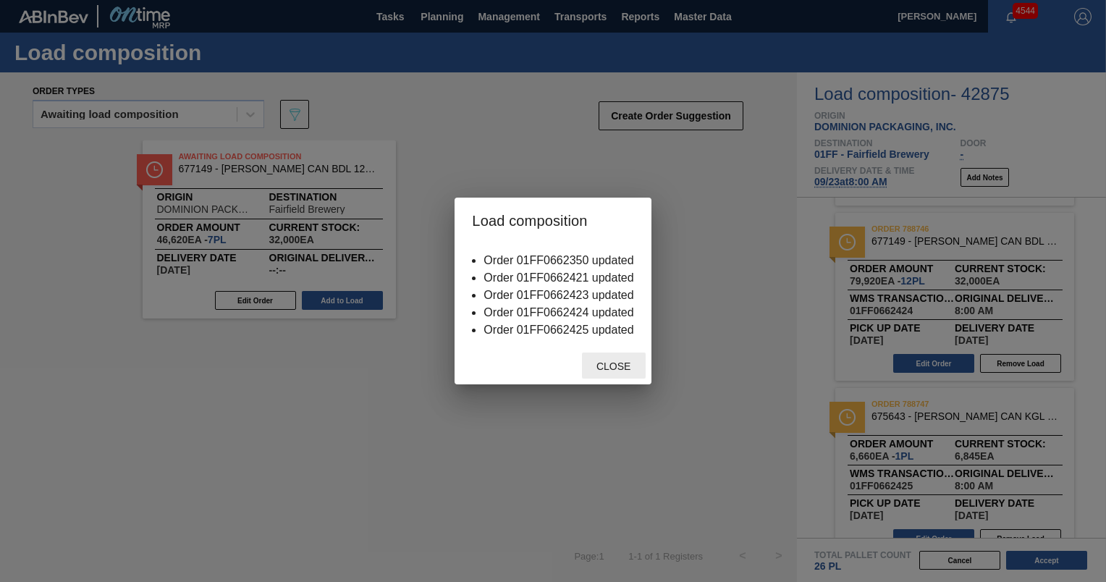
click at [622, 362] on span "Close" at bounding box center [613, 366] width 57 height 12
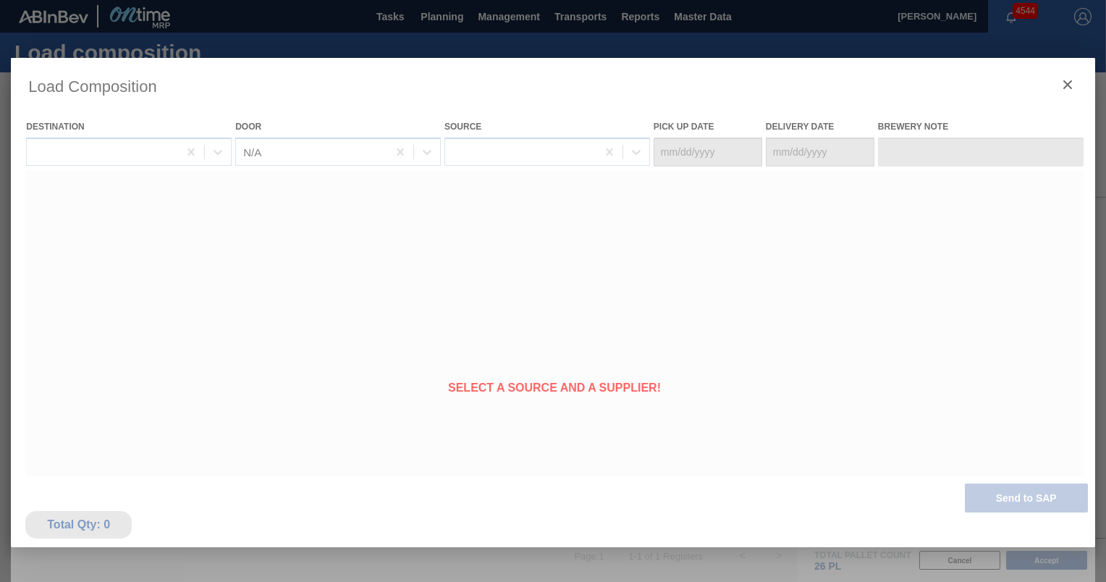
type Date "[DATE]"
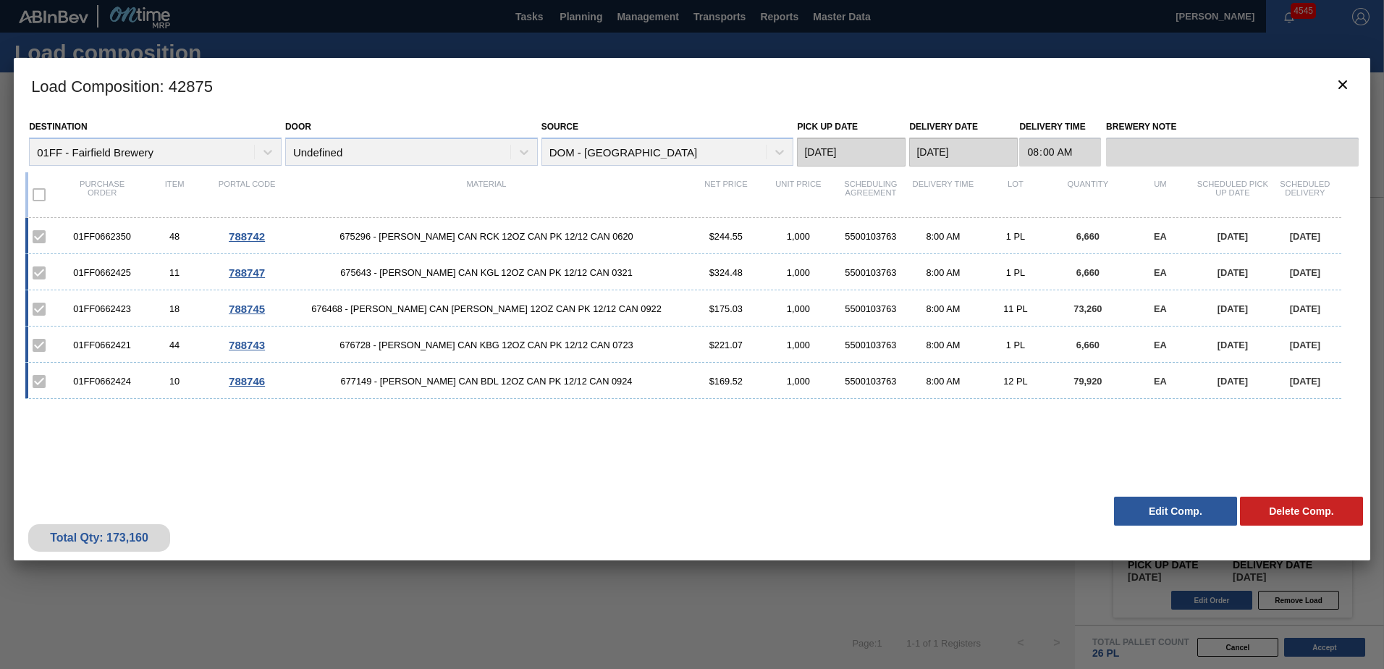
scroll to position [397, 0]
click at [806, 593] on div "Load Composition : 42875 Destination 01FF - Fairfield Brewery Door Undefined So…" at bounding box center [692, 383] width 1356 height 651
click at [1348, 87] on icon "botão de ícone" at bounding box center [1342, 84] width 17 height 17
